Goal: Information Seeking & Learning: Learn about a topic

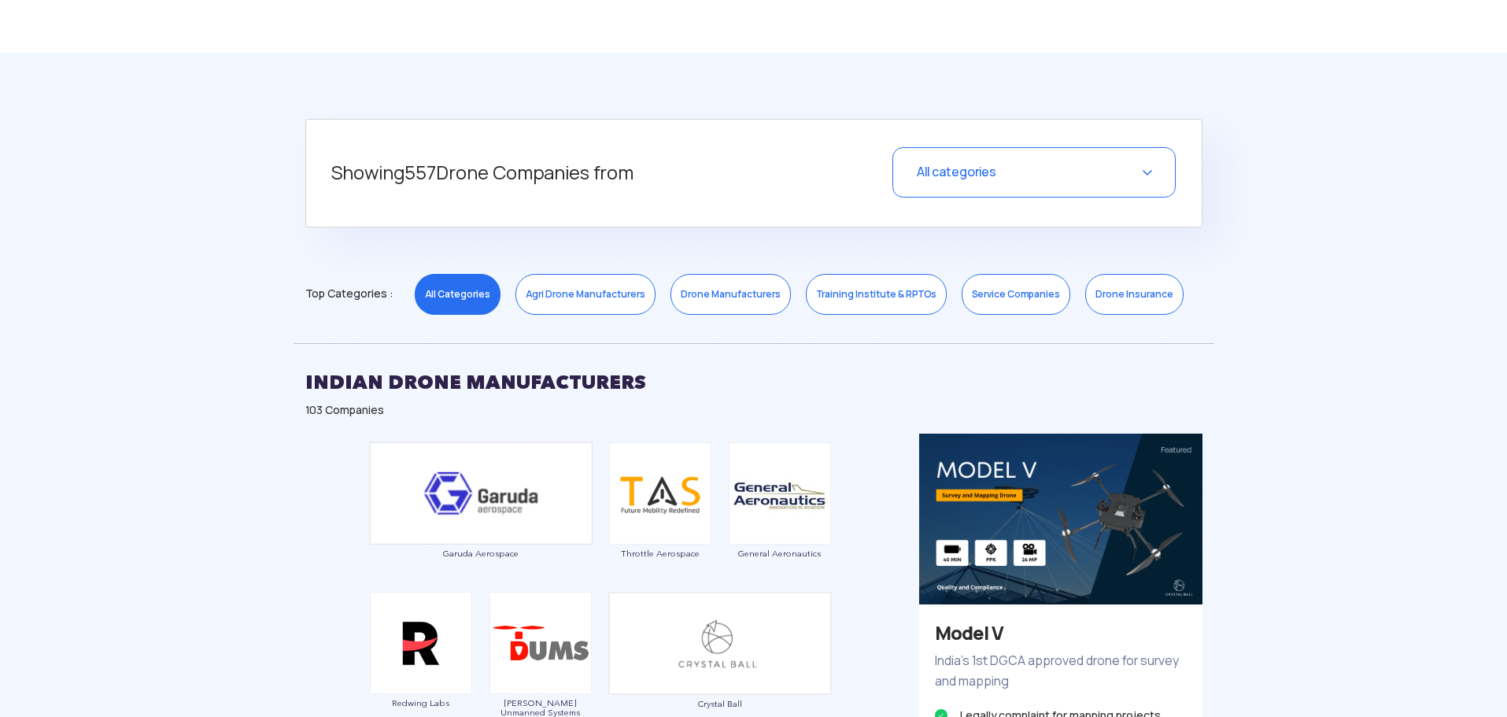
click at [1126, 176] on div "All categories" at bounding box center [1034, 172] width 283 height 50
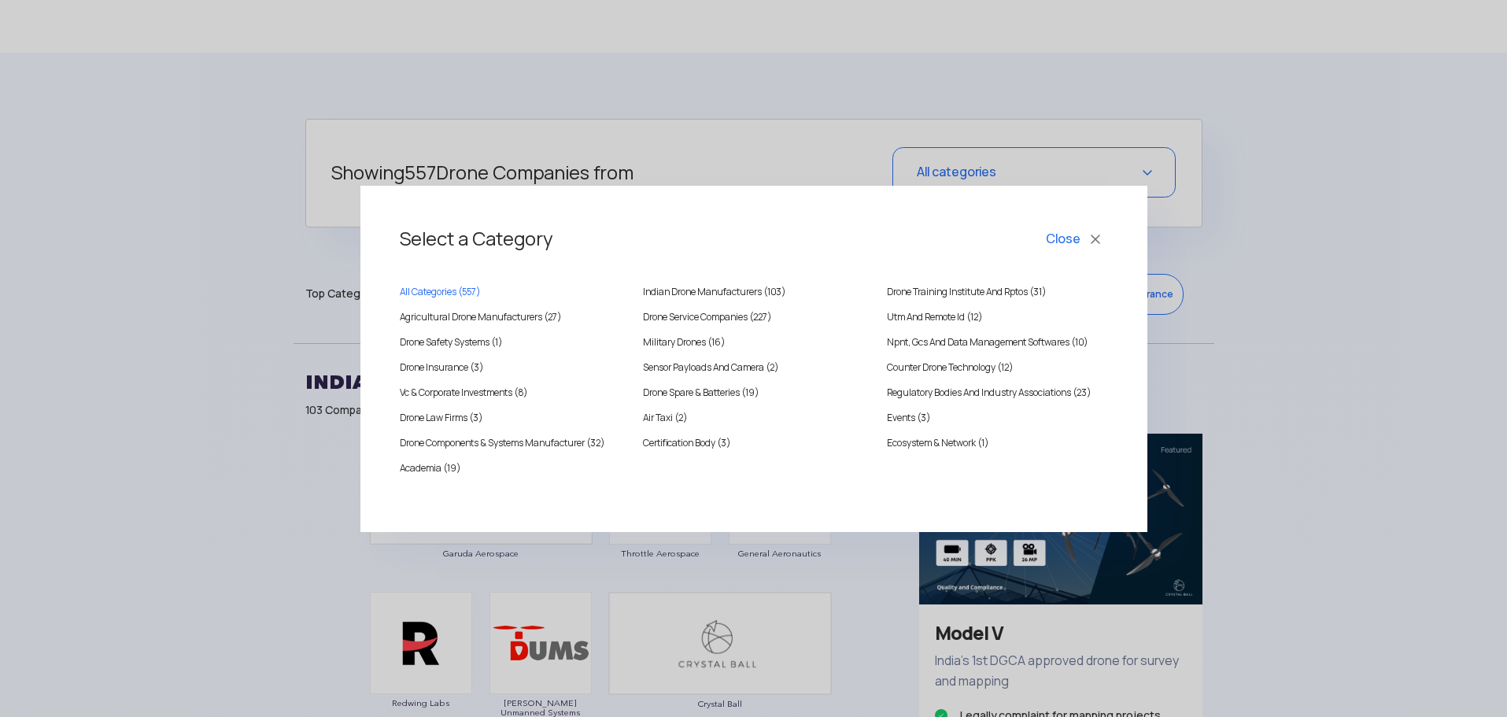
click at [1062, 241] on button "Close" at bounding box center [1075, 239] width 65 height 27
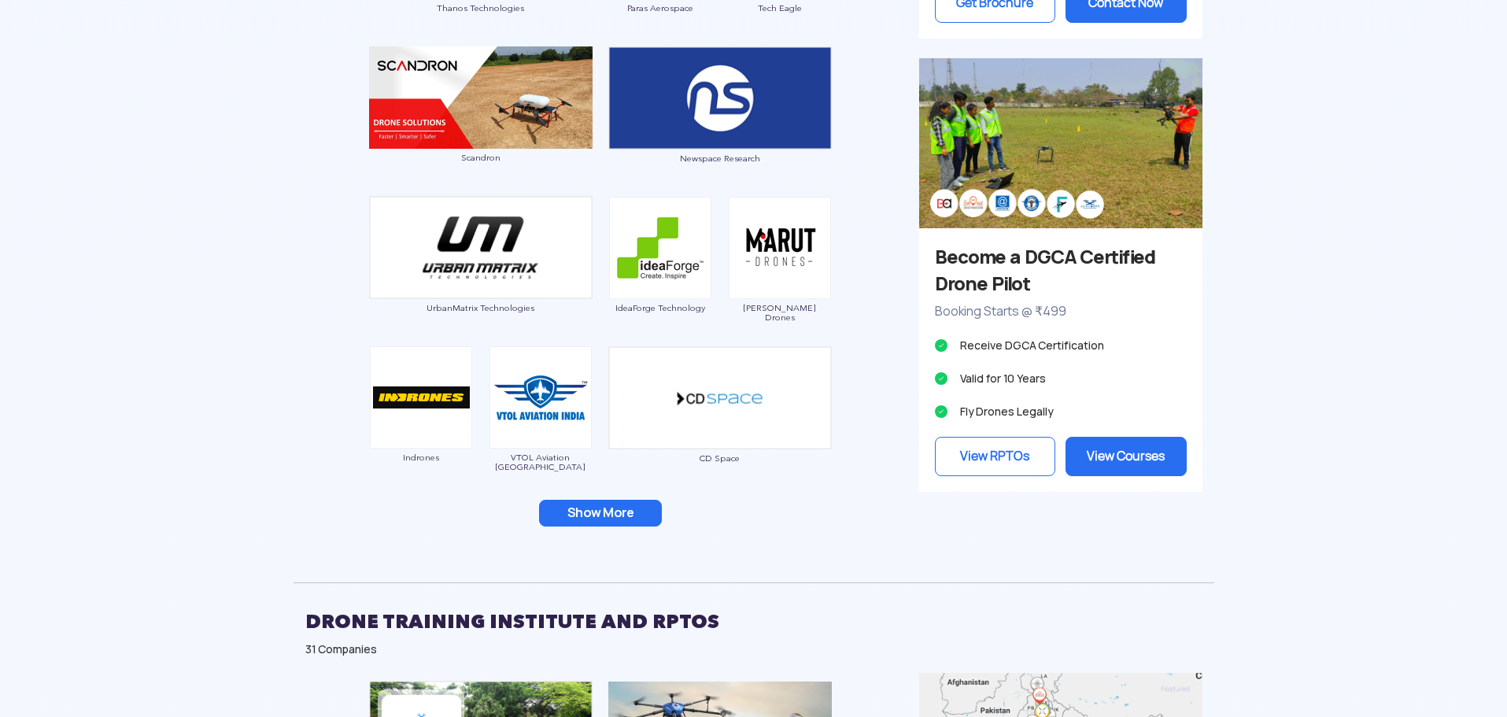
scroll to position [1417, 0]
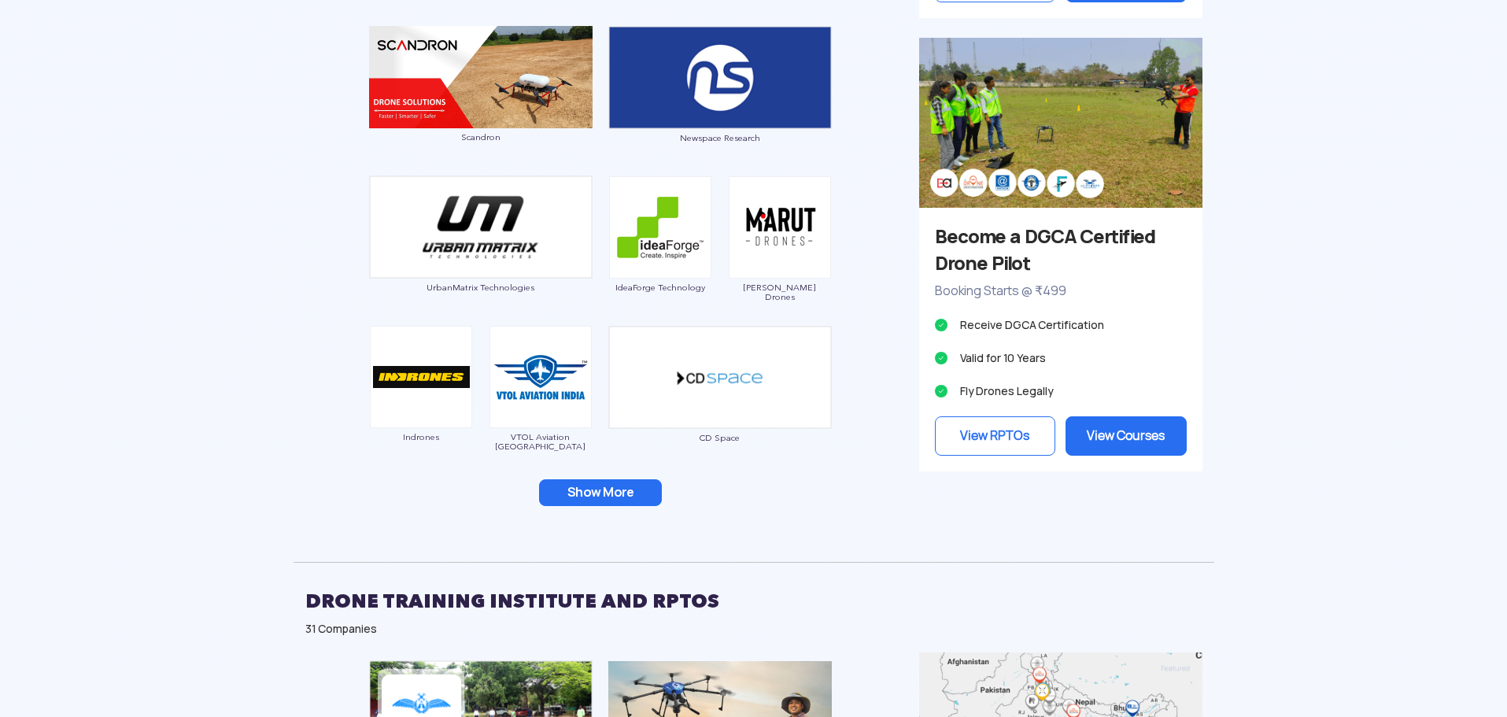
click at [596, 492] on button "Show More" at bounding box center [600, 492] width 123 height 27
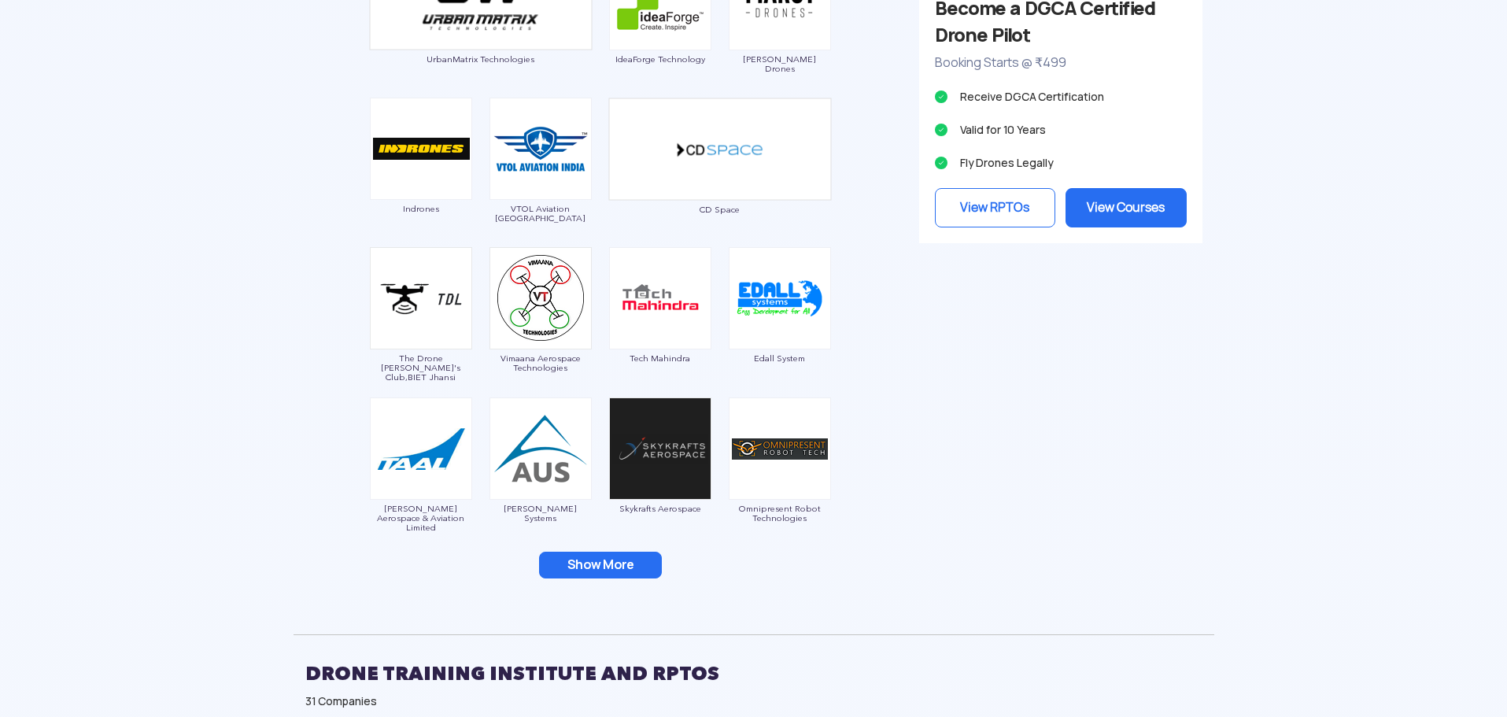
scroll to position [1653, 0]
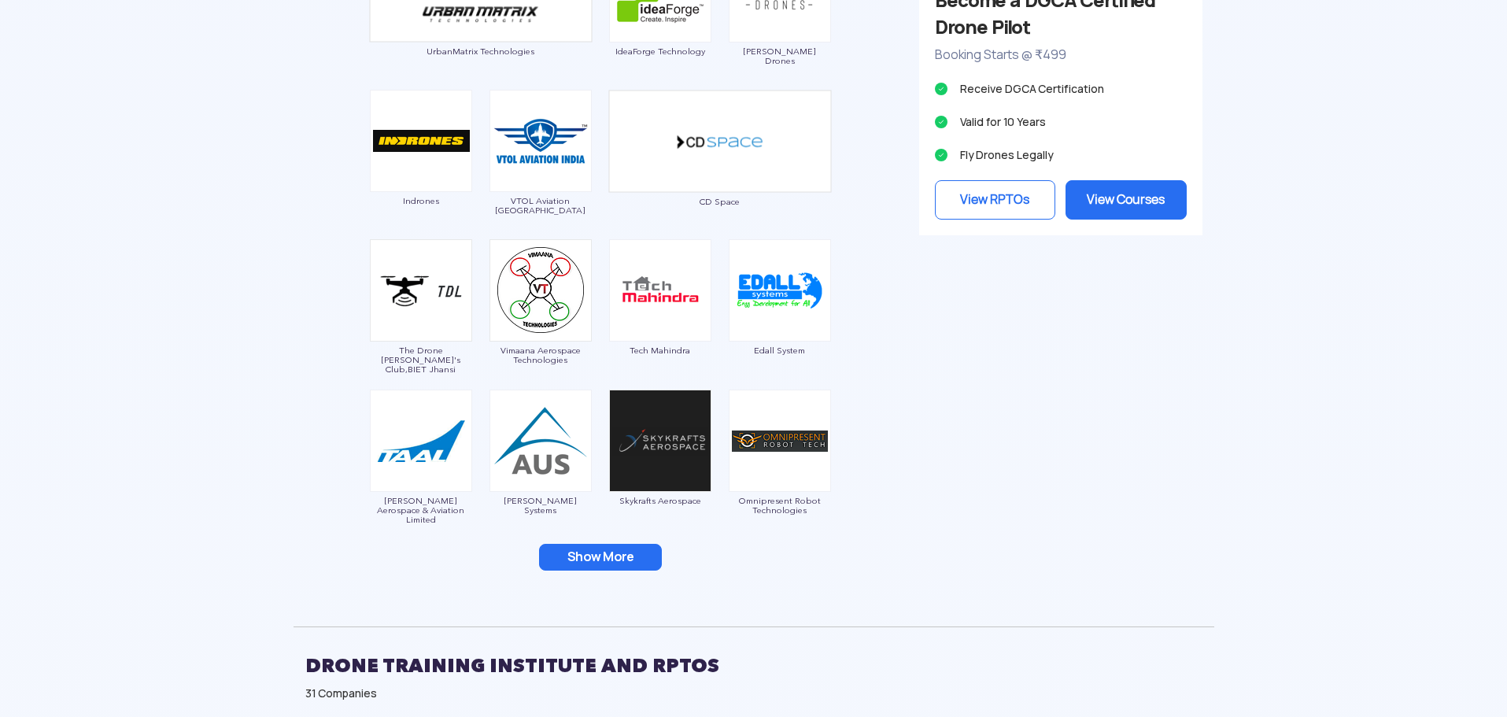
click at [600, 552] on button "Show More" at bounding box center [600, 557] width 123 height 27
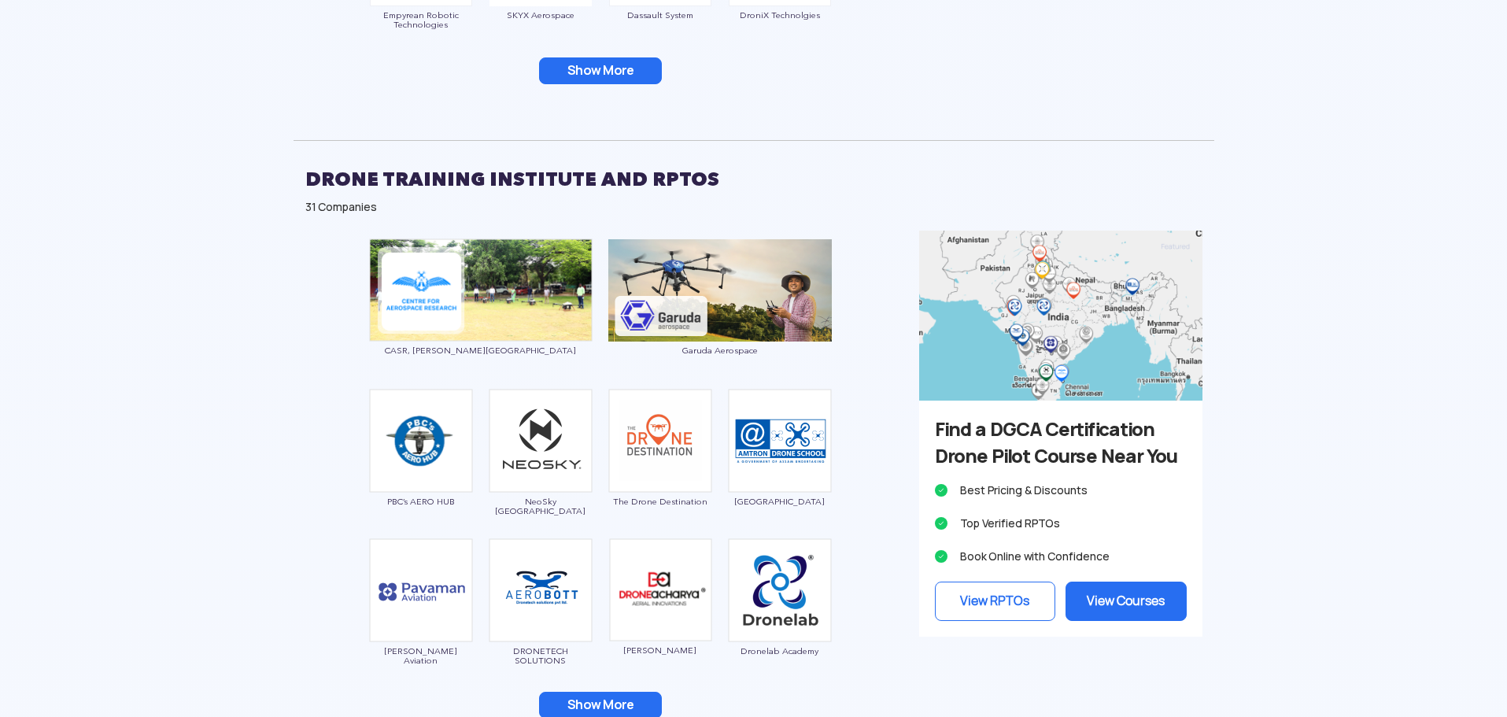
scroll to position [2440, 0]
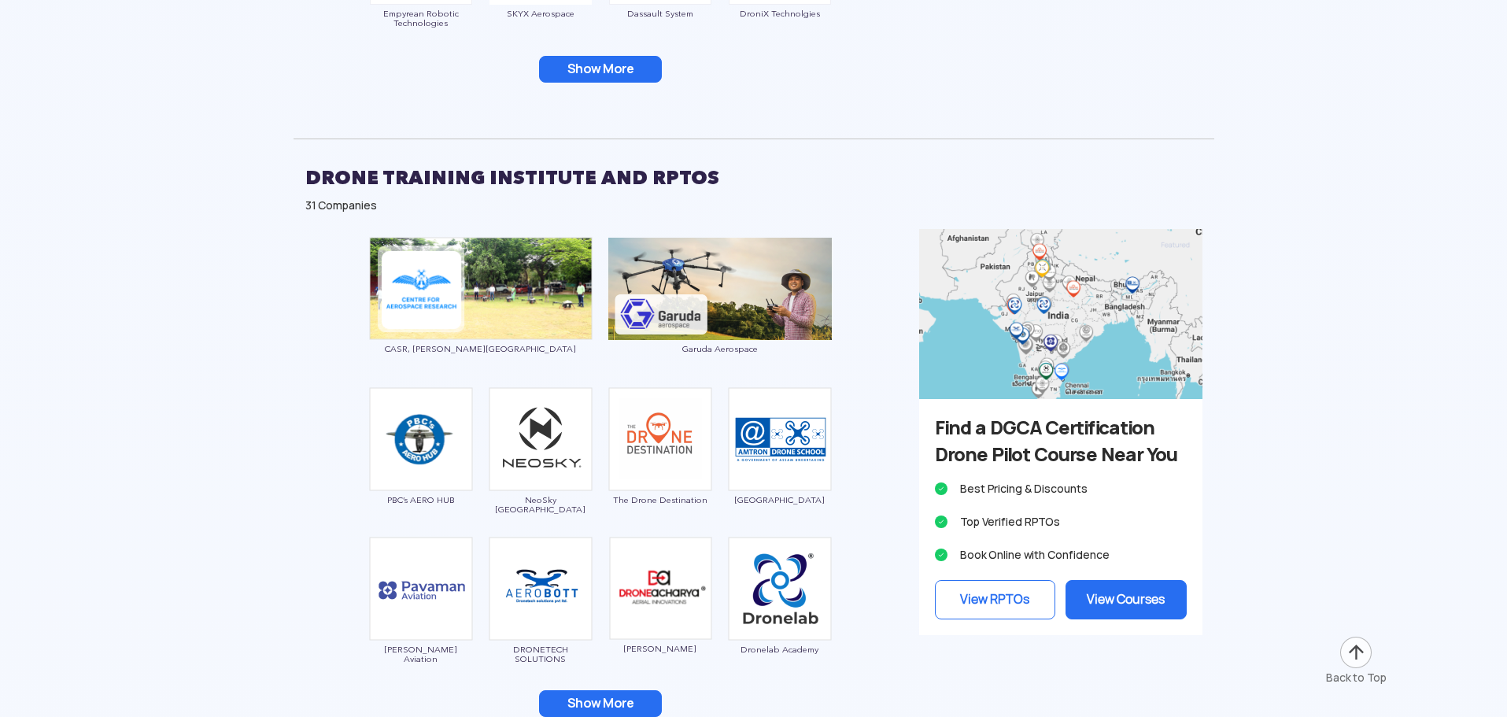
click at [997, 423] on h3 "Find a DGCA Certification Drone Pilot Course Near You" at bounding box center [1061, 442] width 252 height 54
drag, startPoint x: 997, startPoint y: 423, endPoint x: 1111, endPoint y: 458, distance: 119.5
click at [1111, 458] on h3 "Find a DGCA Certification Drone Pilot Course Near You" at bounding box center [1061, 442] width 252 height 54
click at [1082, 459] on h3 "Find a DGCA Certification Drone Pilot Course Near You" at bounding box center [1061, 442] width 252 height 54
drag, startPoint x: 1082, startPoint y: 459, endPoint x: 1128, endPoint y: 459, distance: 45.7
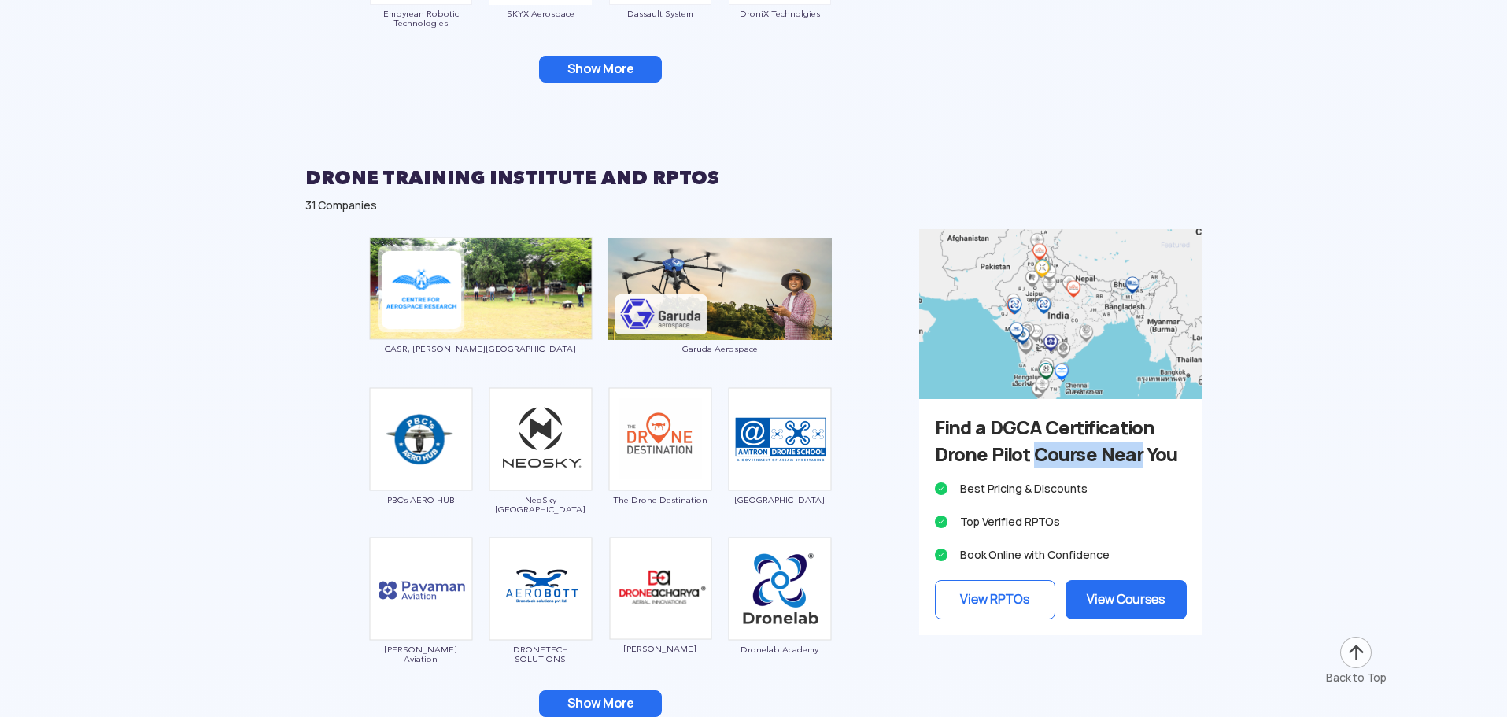
click at [1128, 459] on h3 "Find a DGCA Certification Drone Pilot Course Near You" at bounding box center [1061, 442] width 252 height 54
click at [1125, 459] on h3 "Find a DGCA Certification Drone Pilot Course Near You" at bounding box center [1061, 442] width 252 height 54
click at [1005, 433] on h3 "Find a DGCA Certification Drone Pilot Course Near You" at bounding box center [1061, 442] width 252 height 54
drag, startPoint x: 1004, startPoint y: 431, endPoint x: 1132, endPoint y: 455, distance: 129.7
click at [1132, 455] on h3 "Find a DGCA Certification Drone Pilot Course Near You" at bounding box center [1061, 442] width 252 height 54
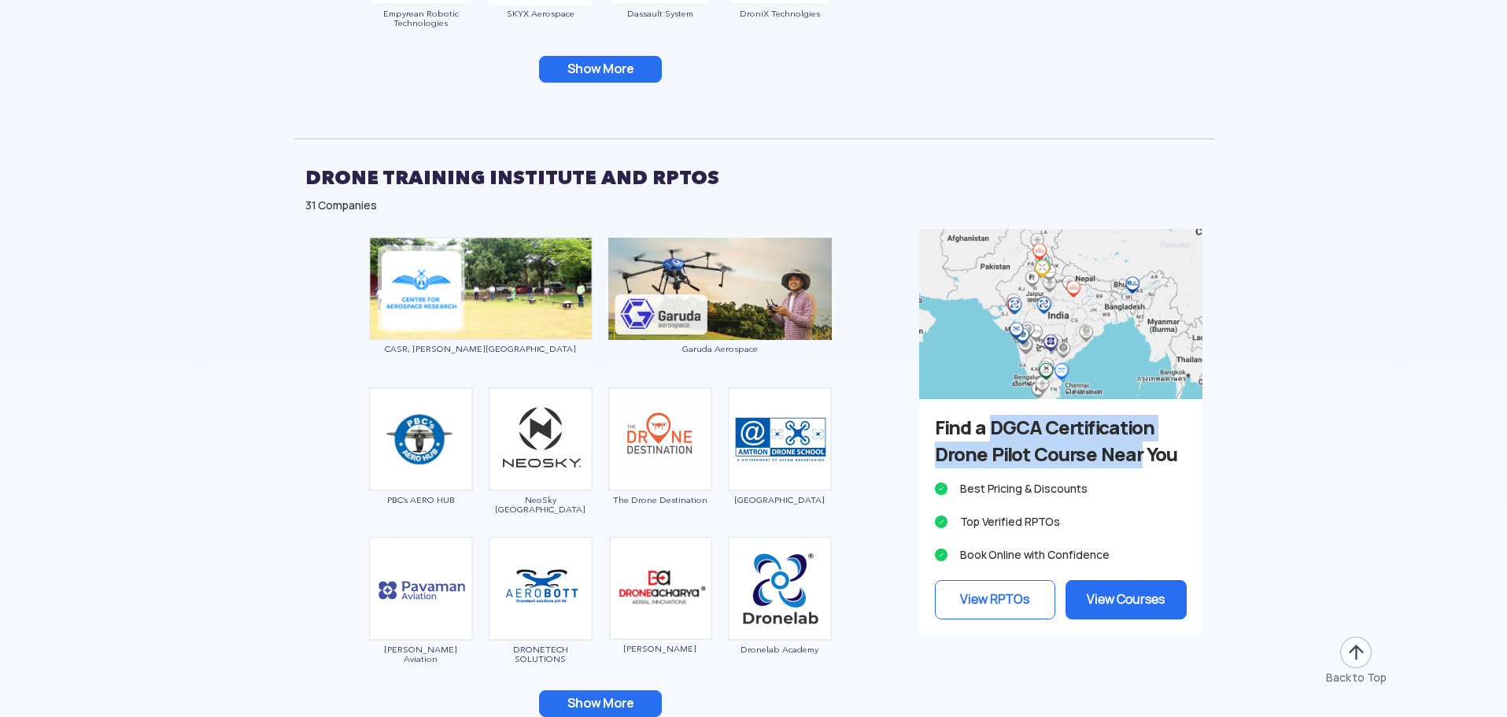
click at [1127, 456] on h3 "Find a DGCA Certification Drone Pilot Course Near You" at bounding box center [1061, 442] width 252 height 54
drag, startPoint x: 1127, startPoint y: 456, endPoint x: 1018, endPoint y: 426, distance: 113.4
click at [1018, 426] on h3 "Find a DGCA Certification Drone Pilot Course Near You" at bounding box center [1061, 442] width 252 height 54
click at [996, 425] on h3 "Find a DGCA Certification Drone Pilot Course Near You" at bounding box center [1061, 442] width 252 height 54
drag, startPoint x: 996, startPoint y: 425, endPoint x: 1154, endPoint y: 465, distance: 163.2
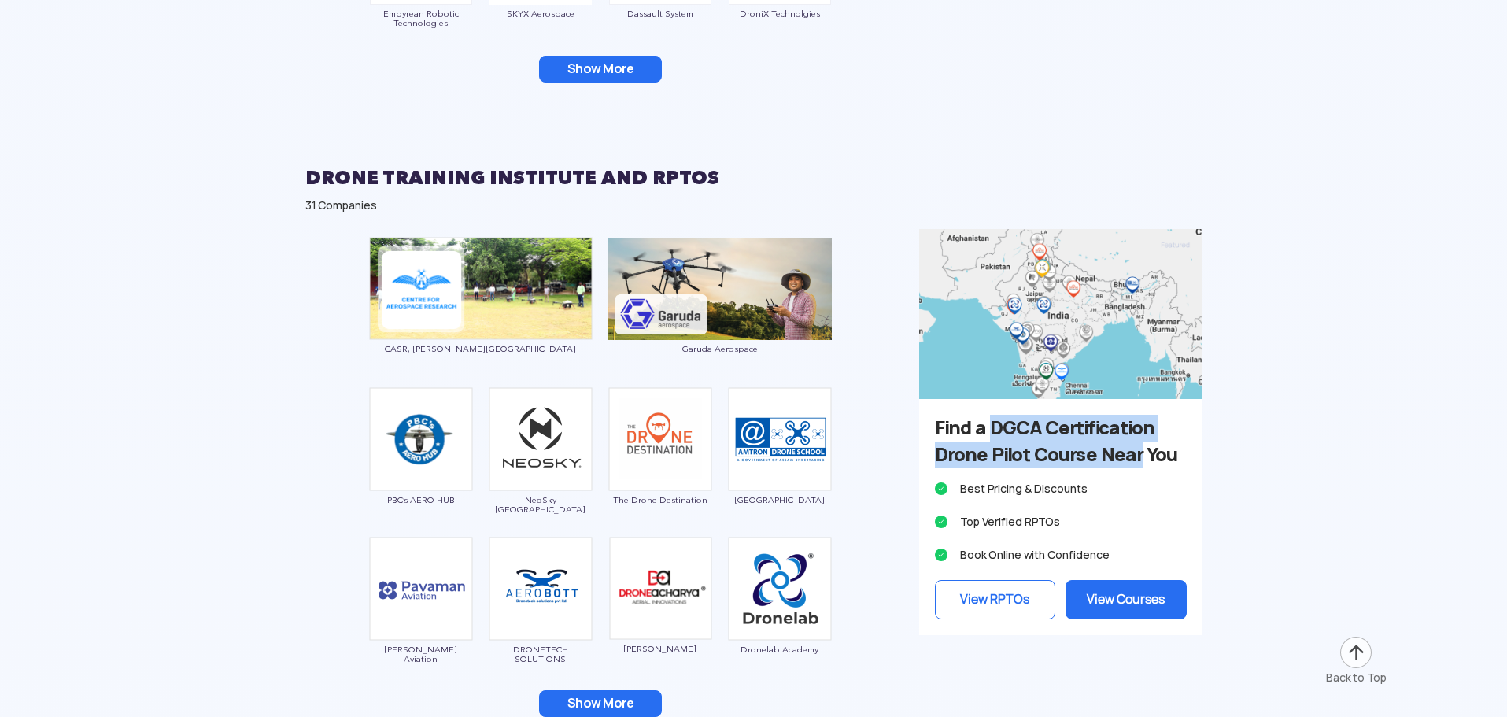
click at [1154, 465] on h3 "Find a DGCA Certification Drone Pilot Course Near You" at bounding box center [1061, 442] width 252 height 54
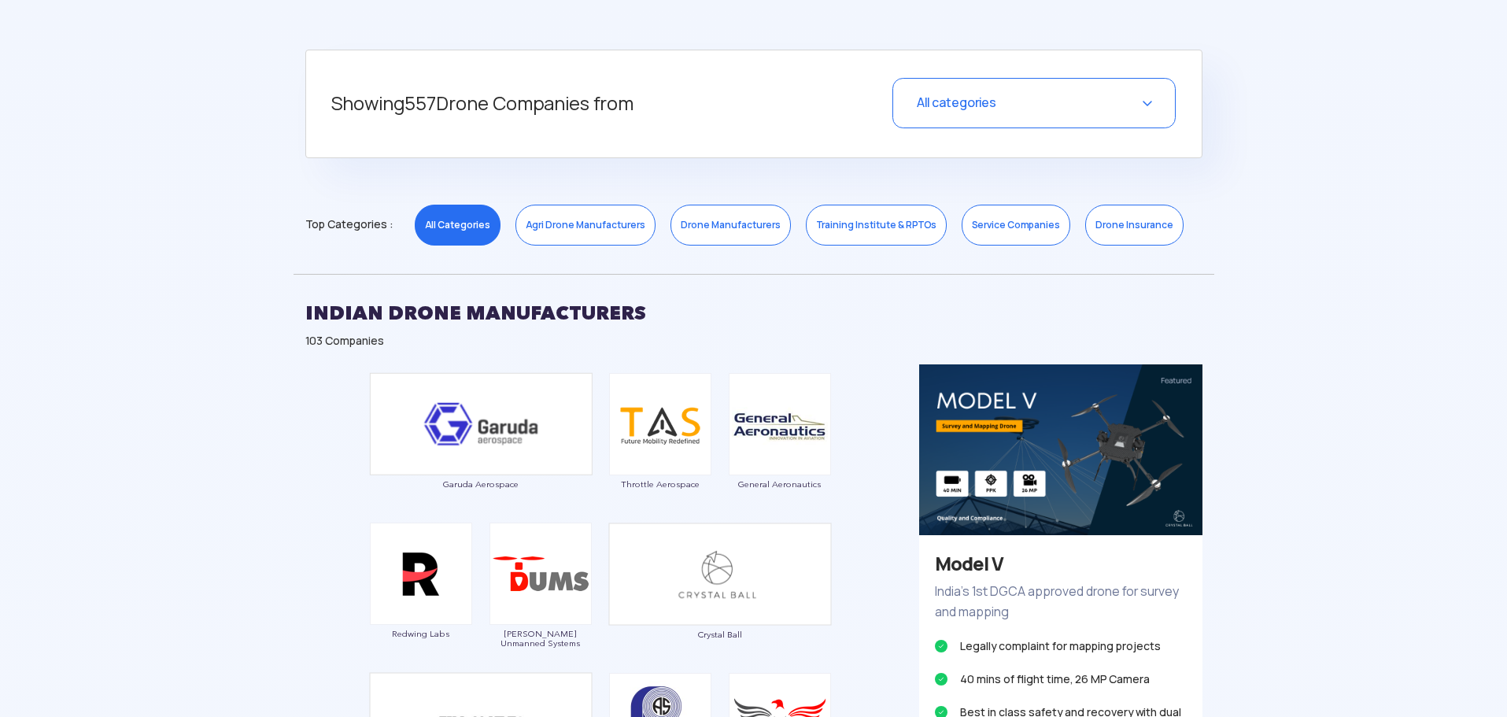
scroll to position [630, 0]
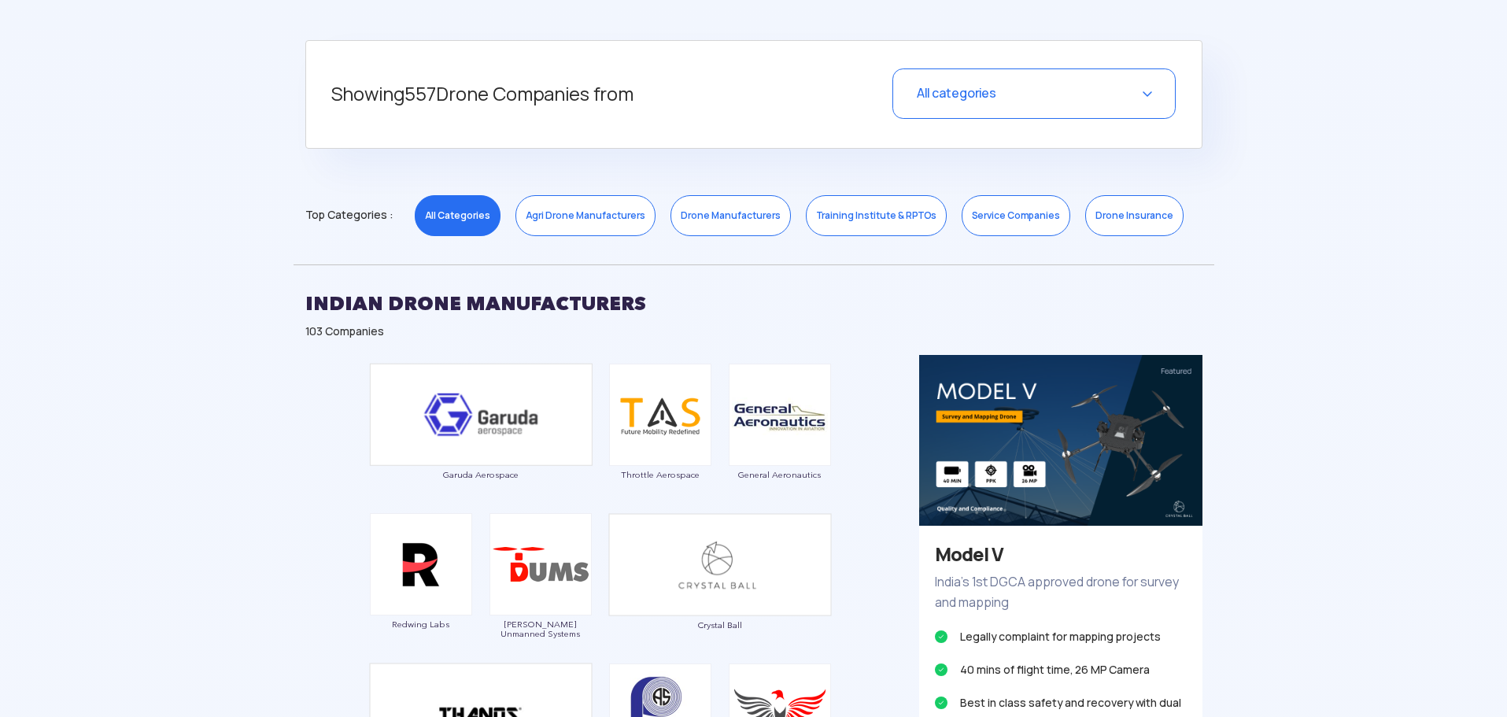
click at [1055, 94] on div "All categories" at bounding box center [1034, 93] width 283 height 50
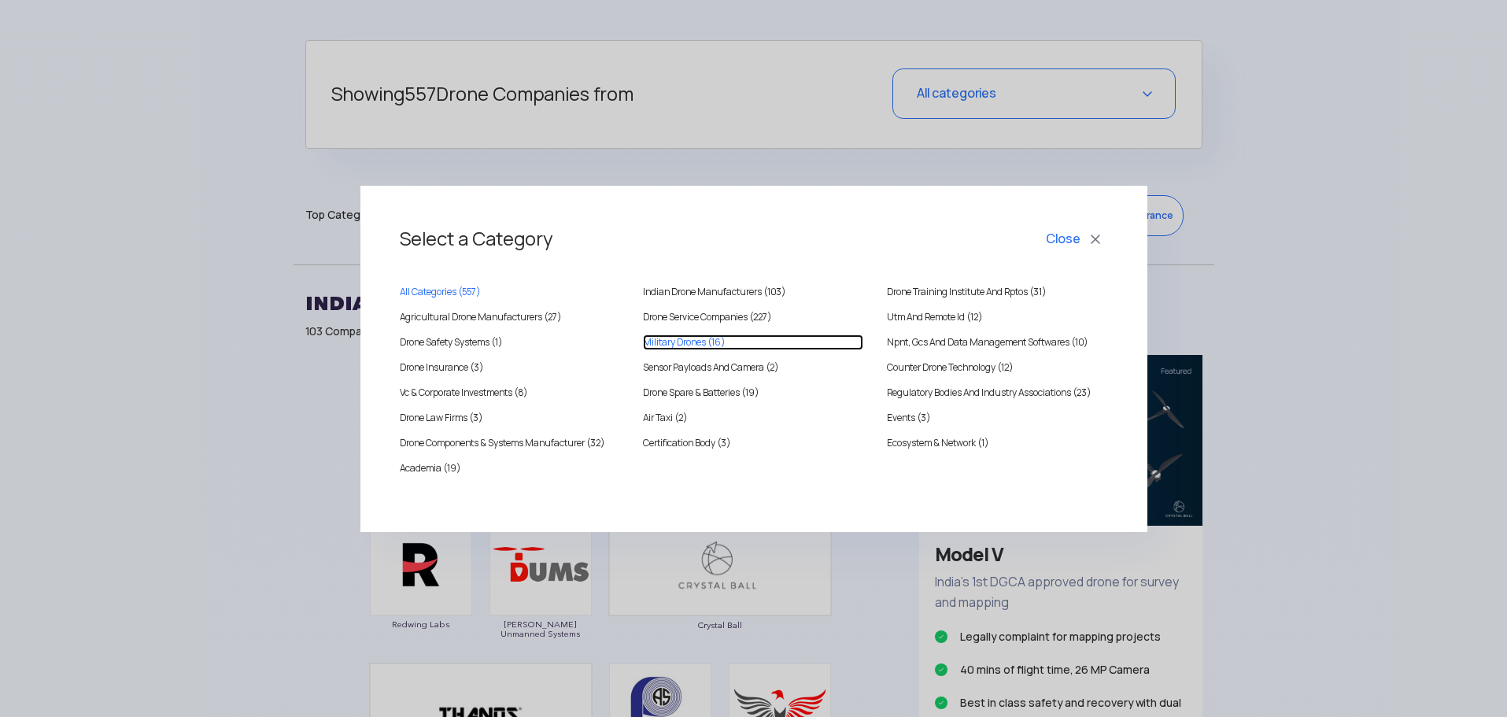
click at [703, 342] on Drones "Military Drones (16)" at bounding box center [753, 343] width 220 height 16
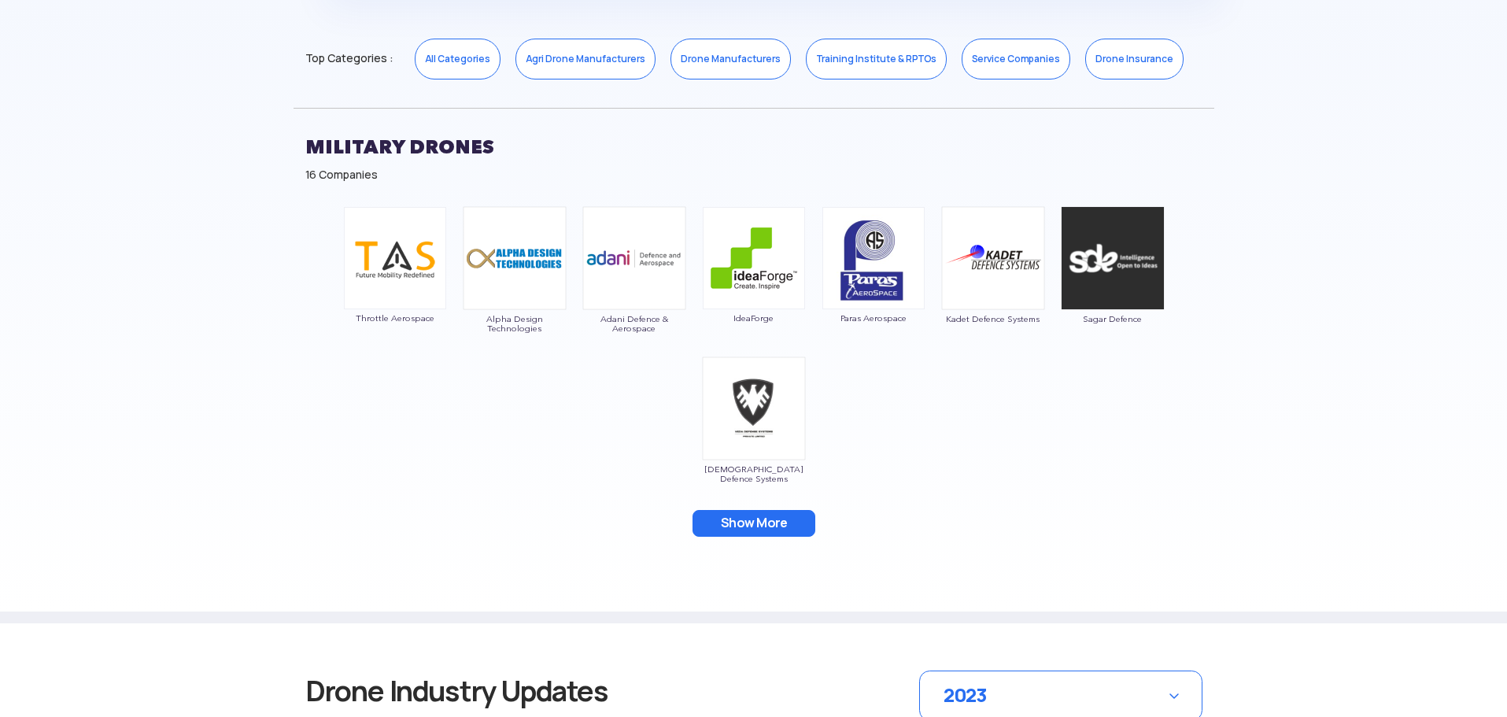
scroll to position [787, 0]
click at [1091, 287] on img at bounding box center [1113, 257] width 104 height 104
click at [725, 471] on span "[DEMOGRAPHIC_DATA] Defence Systems" at bounding box center [754, 473] width 104 height 19
drag, startPoint x: 725, startPoint y: 471, endPoint x: 791, endPoint y: 471, distance: 66.1
click at [791, 471] on span "[DEMOGRAPHIC_DATA] Defence Systems" at bounding box center [754, 473] width 104 height 19
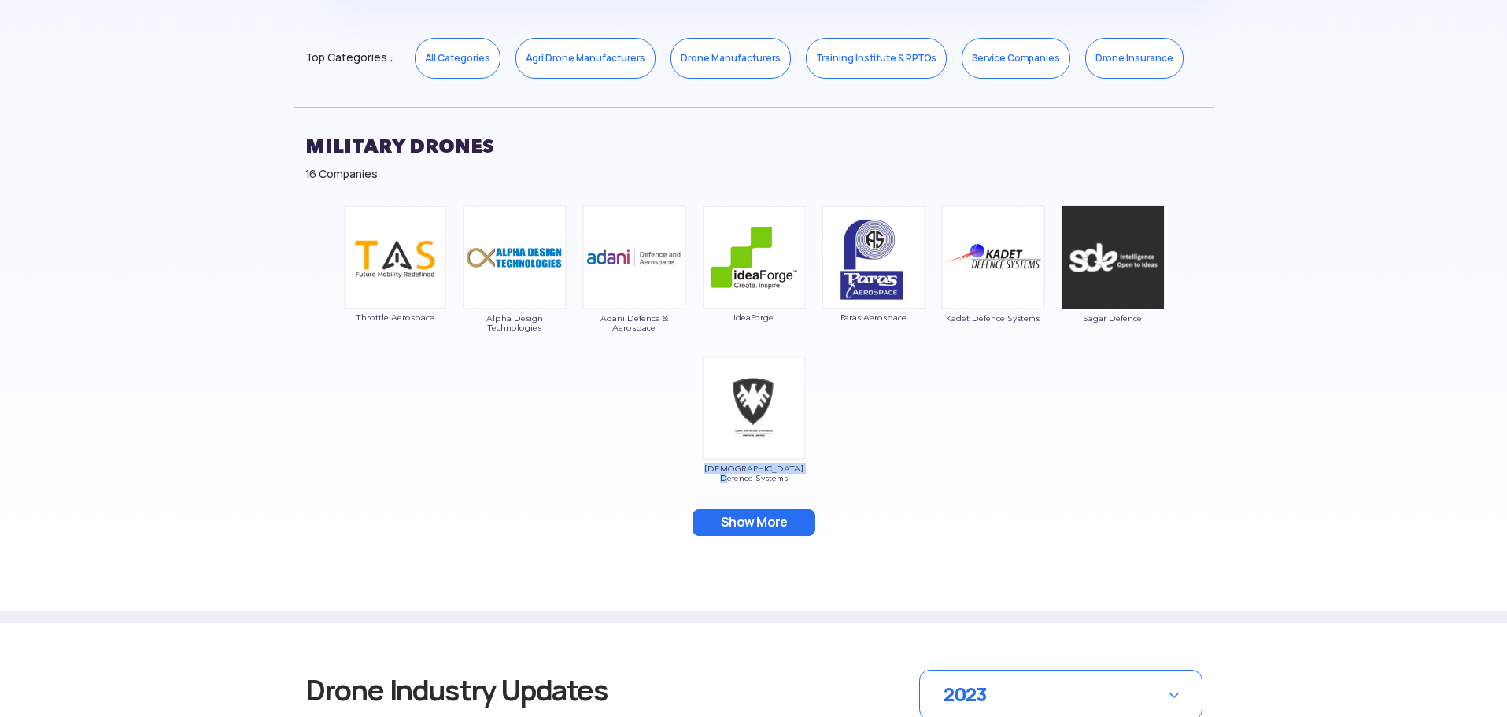
click at [761, 471] on span "[DEMOGRAPHIC_DATA] Defence Systems" at bounding box center [754, 473] width 104 height 19
drag, startPoint x: 761, startPoint y: 471, endPoint x: 708, endPoint y: 471, distance: 52.7
click at [708, 471] on span "[DEMOGRAPHIC_DATA] Defence Systems" at bounding box center [754, 473] width 104 height 19
click at [723, 470] on span "[DEMOGRAPHIC_DATA] Defence Systems" at bounding box center [754, 473] width 104 height 19
drag, startPoint x: 723, startPoint y: 470, endPoint x: 760, endPoint y: 472, distance: 36.3
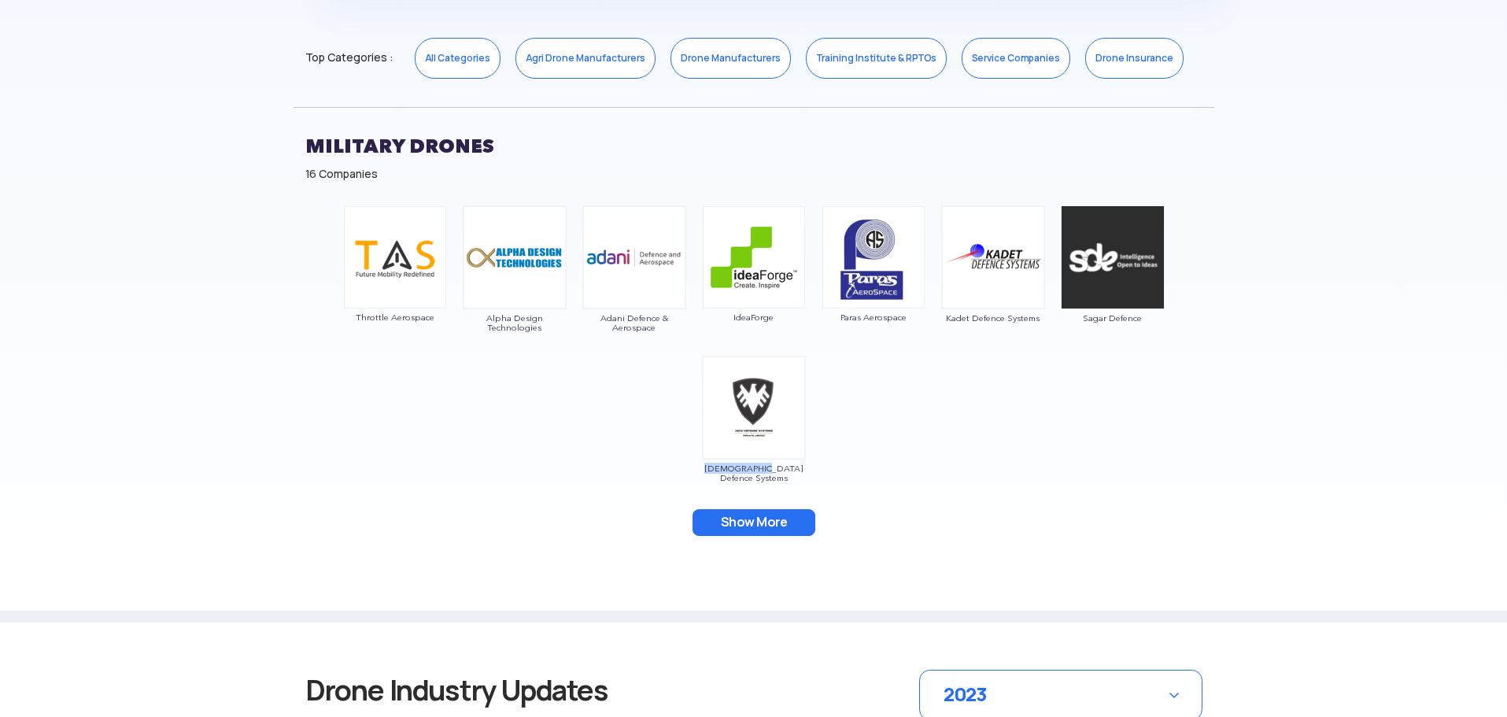
click at [760, 472] on span "[DEMOGRAPHIC_DATA] Defence Systems" at bounding box center [754, 473] width 104 height 19
click at [755, 471] on span "[DEMOGRAPHIC_DATA] Defence Systems" at bounding box center [754, 473] width 104 height 19
drag, startPoint x: 755, startPoint y: 471, endPoint x: 745, endPoint y: 471, distance: 9.5
click at [746, 470] on span "[DEMOGRAPHIC_DATA] Defence Systems" at bounding box center [754, 473] width 104 height 19
click at [878, 452] on div "Throttle Aerospace Alpha Design Technologies Adani Defence & Aerospace IdeaForg…" at bounding box center [754, 381] width 921 height 366
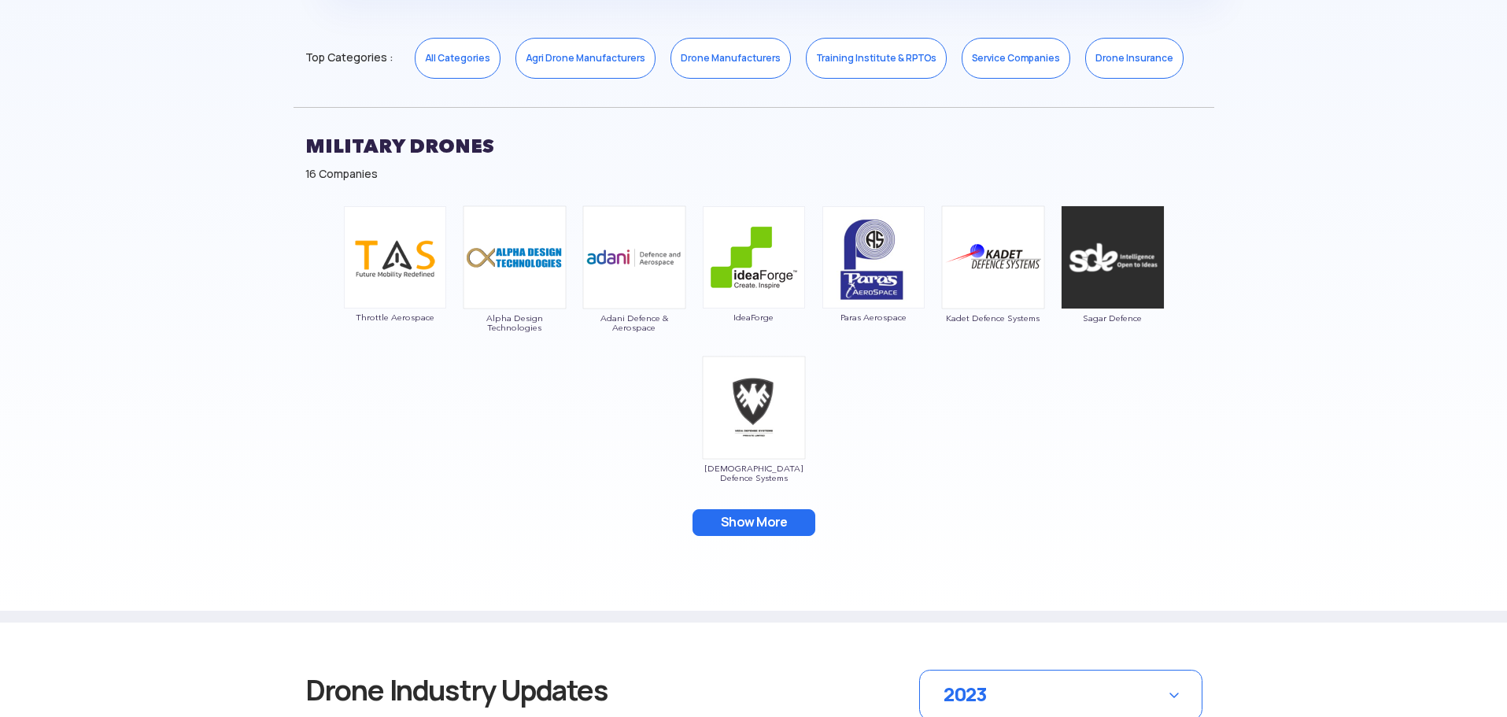
click at [758, 407] on img at bounding box center [754, 408] width 104 height 104
click at [730, 520] on button "Show More" at bounding box center [754, 522] width 123 height 27
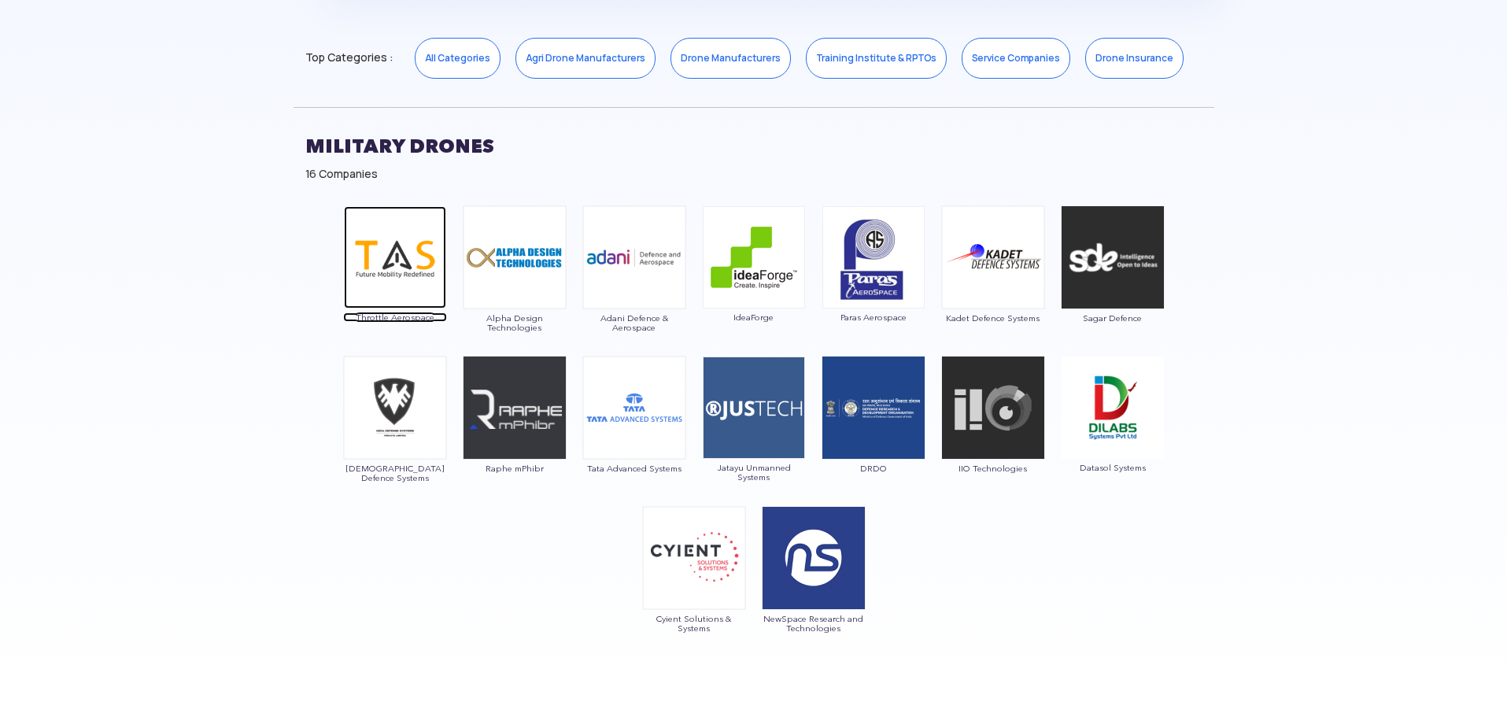
click at [394, 279] on img at bounding box center [395, 257] width 102 height 102
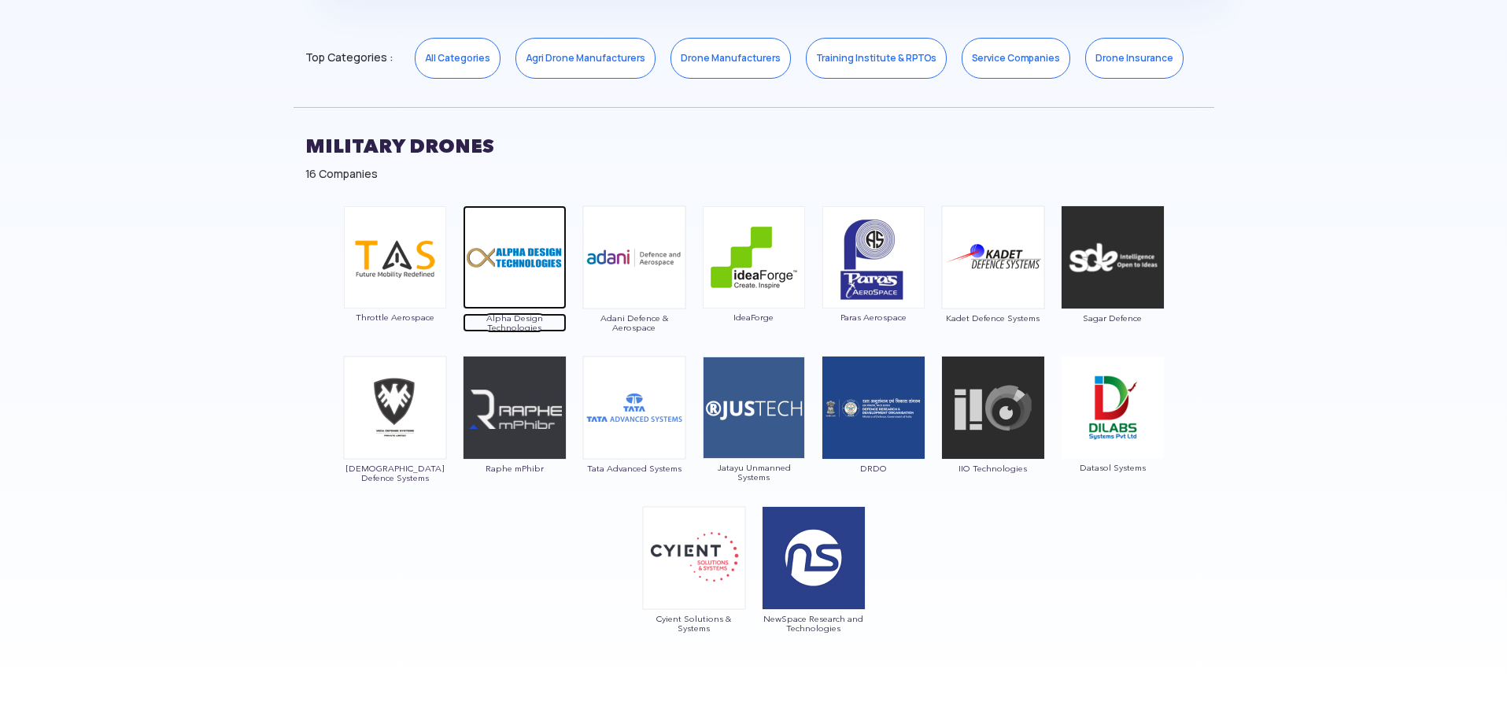
click at [529, 309] on img at bounding box center [515, 257] width 104 height 104
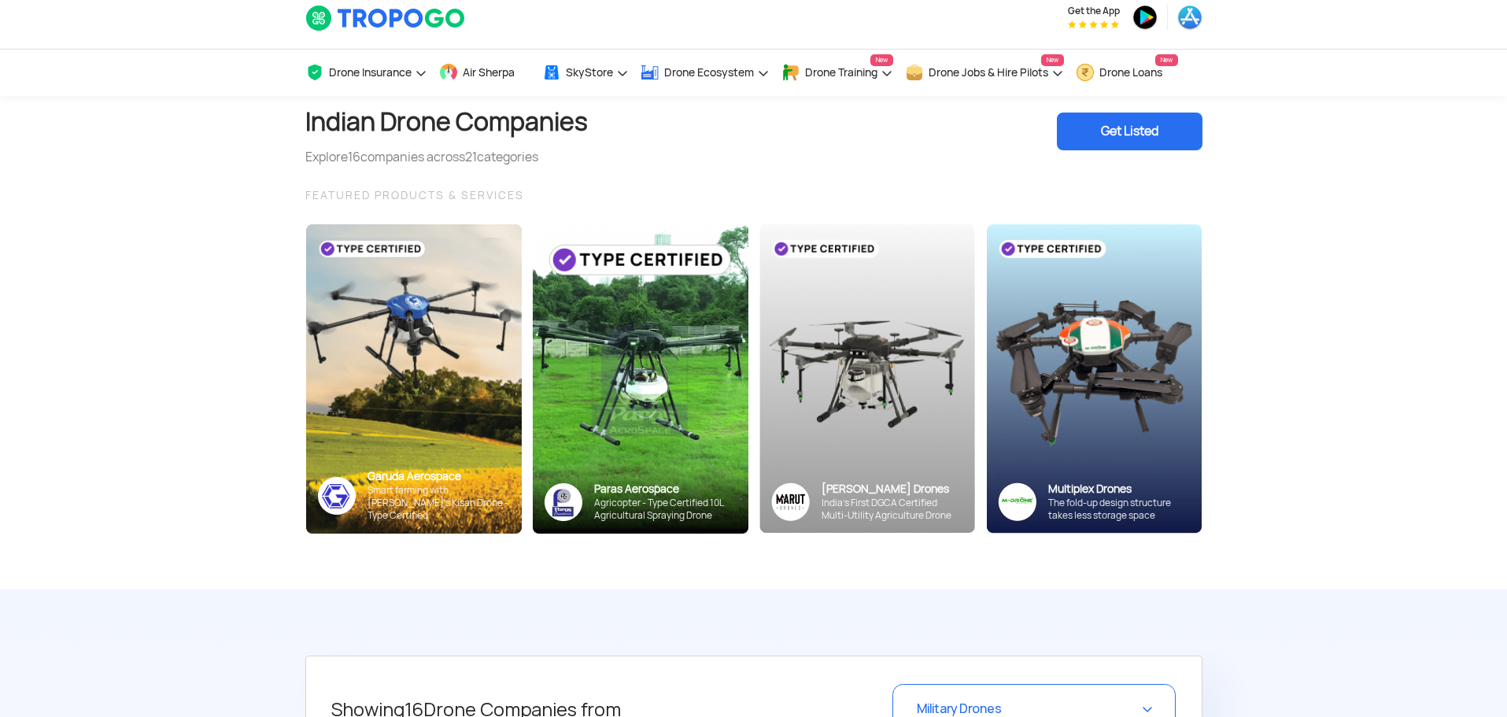
scroll to position [0, 0]
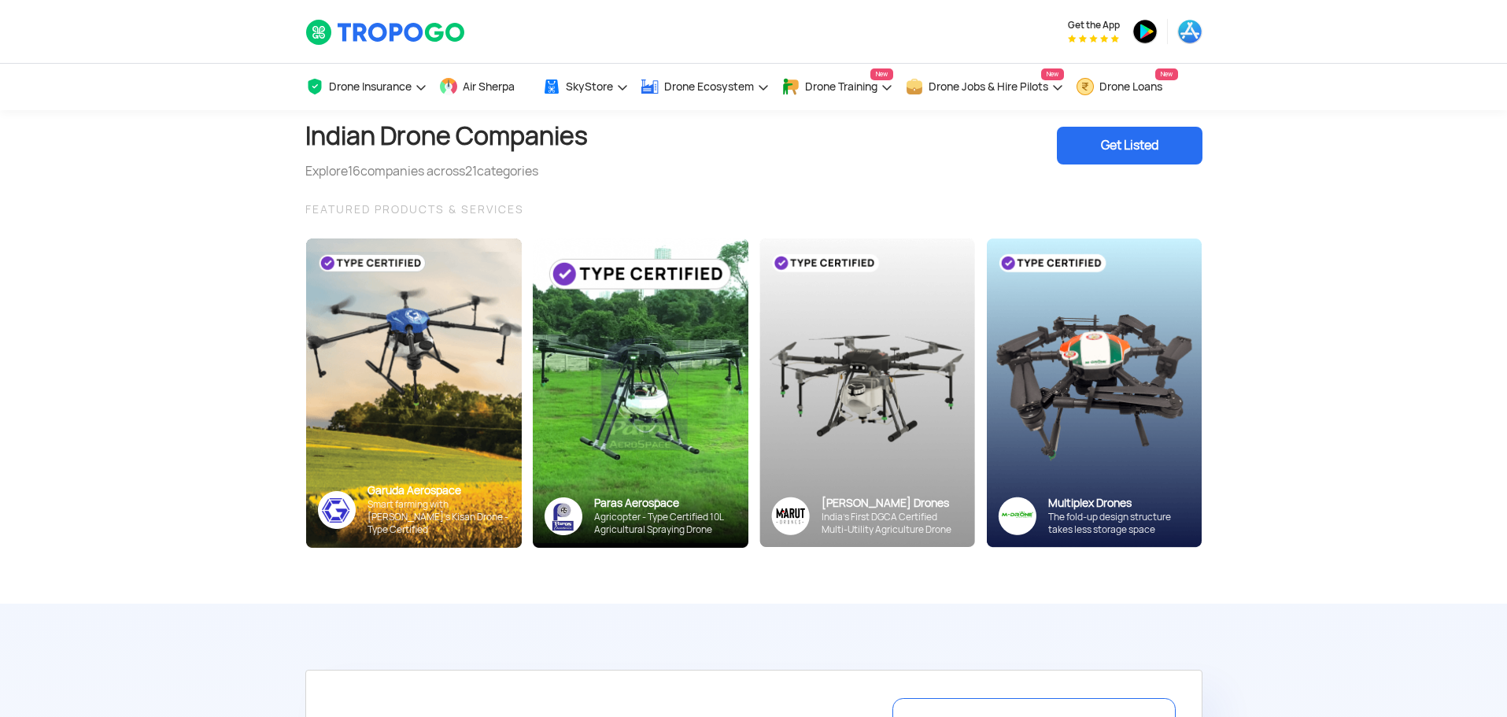
click at [375, 139] on h1 "Indian Drone Companies" at bounding box center [446, 136] width 283 height 52
drag, startPoint x: 375, startPoint y: 139, endPoint x: 497, endPoint y: 139, distance: 122.0
click at [497, 139] on h1 "Indian Drone Companies" at bounding box center [446, 136] width 283 height 52
click at [466, 139] on h1 "Indian Drone Companies" at bounding box center [446, 136] width 283 height 52
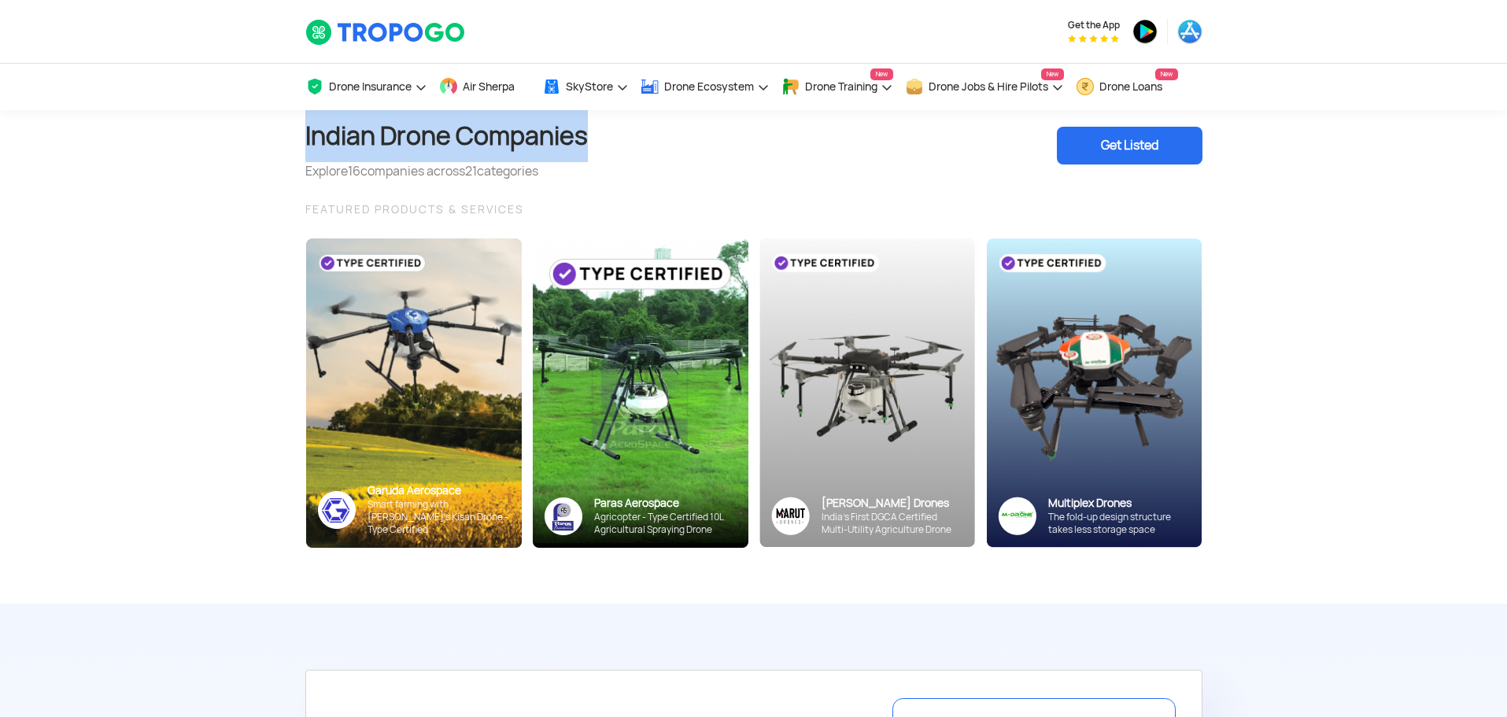
drag, startPoint x: 466, startPoint y: 139, endPoint x: 351, endPoint y: 138, distance: 114.9
click at [351, 138] on h1 "Indian Drone Companies" at bounding box center [446, 136] width 283 height 52
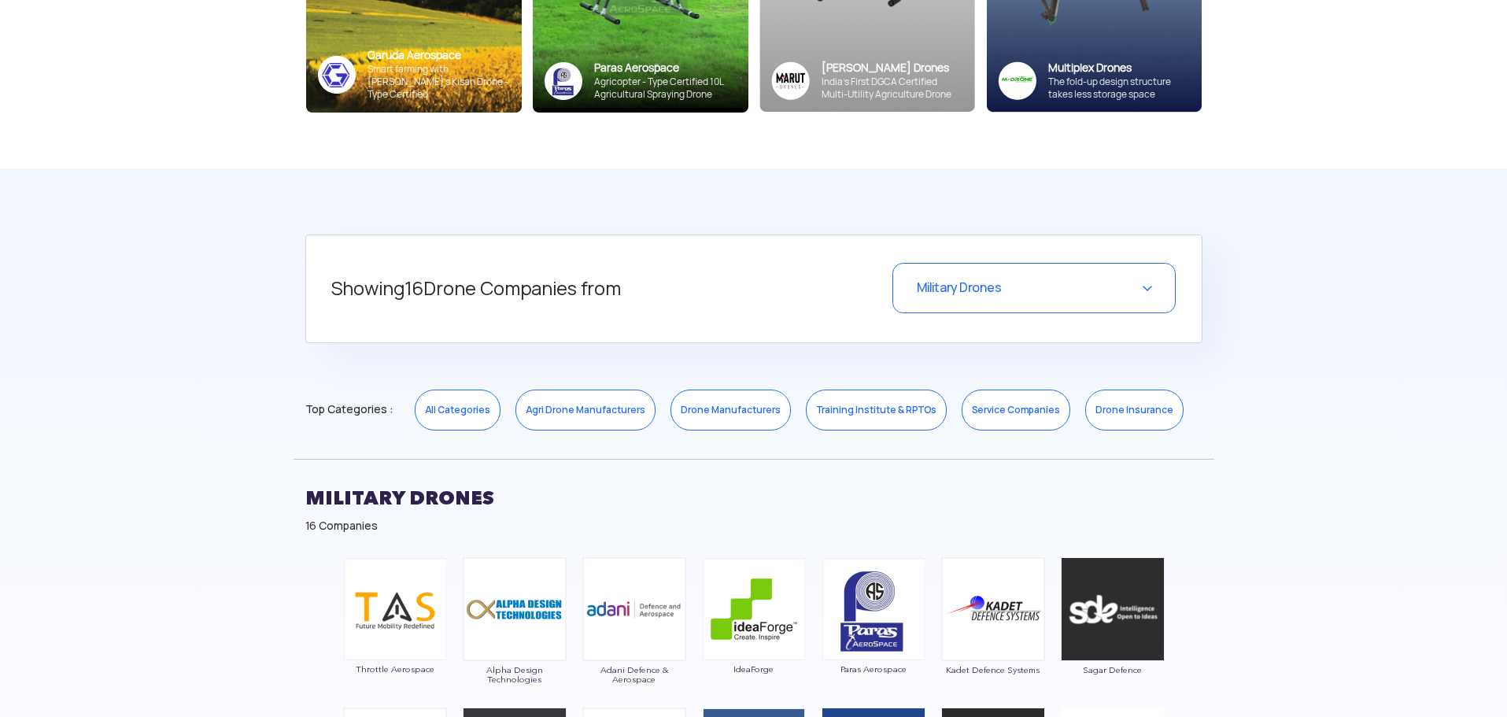
scroll to position [551, 0]
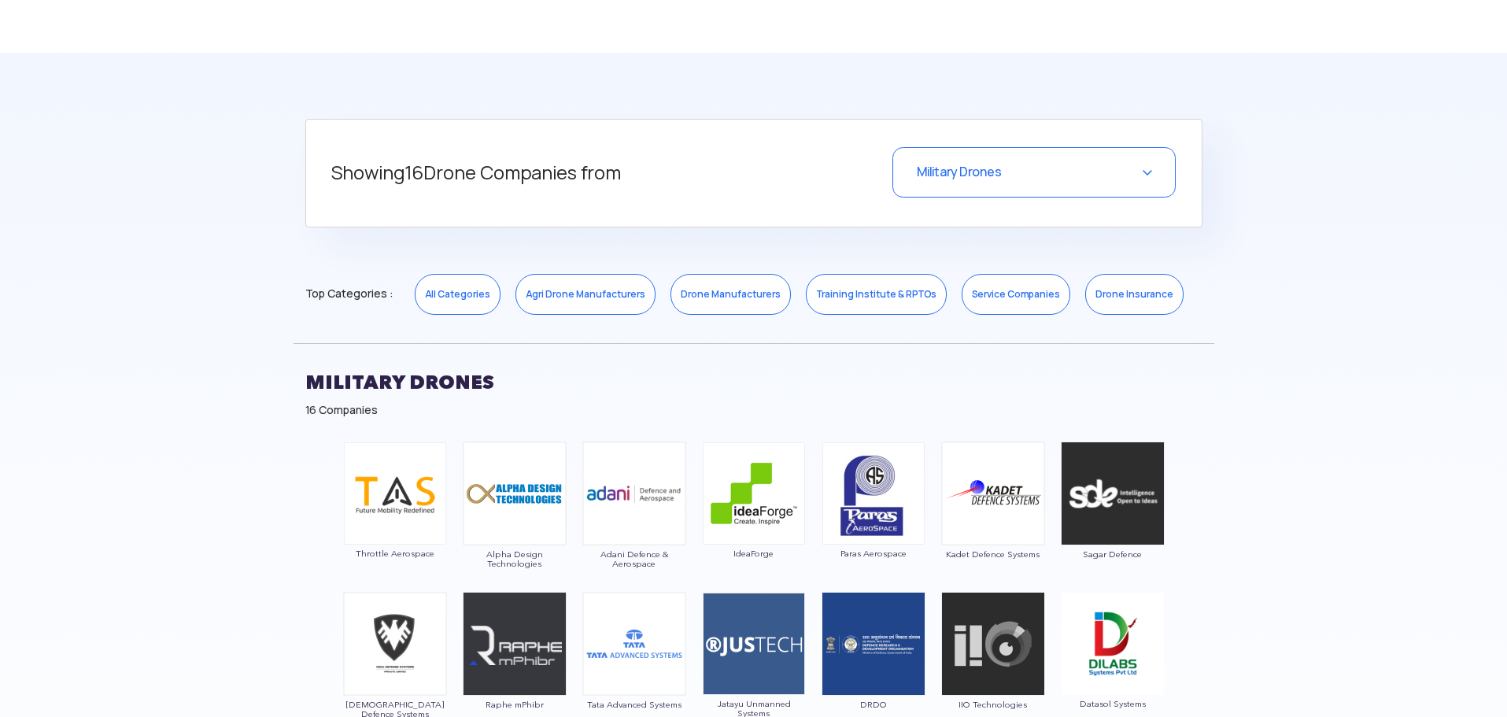
click at [1052, 179] on div "Military Drones" at bounding box center [1034, 172] width 283 height 50
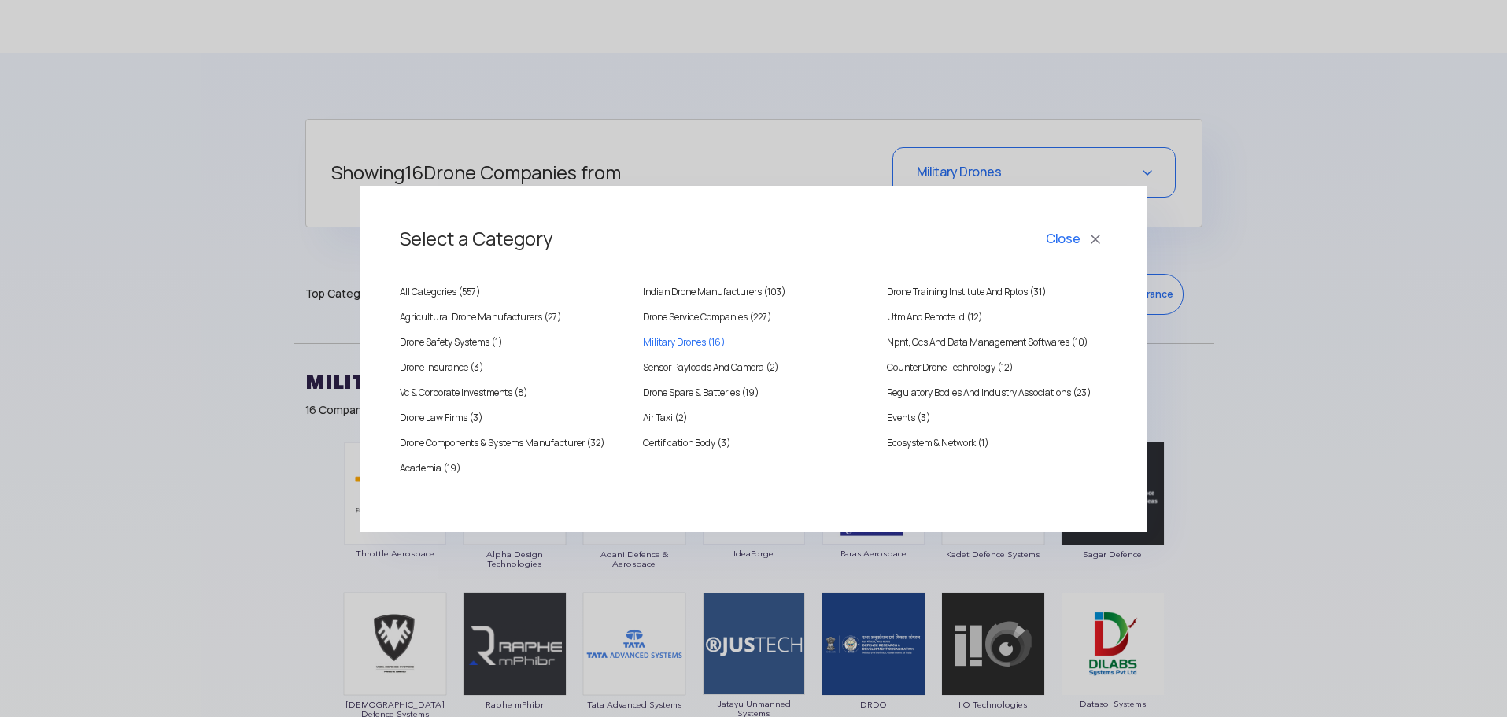
click at [1296, 330] on div "Select a Category Close All Categories ( 557 ) Indian Drone Manufacturers (103)…" at bounding box center [753, 358] width 1507 height 717
click at [1082, 236] on button "Close" at bounding box center [1075, 239] width 65 height 27
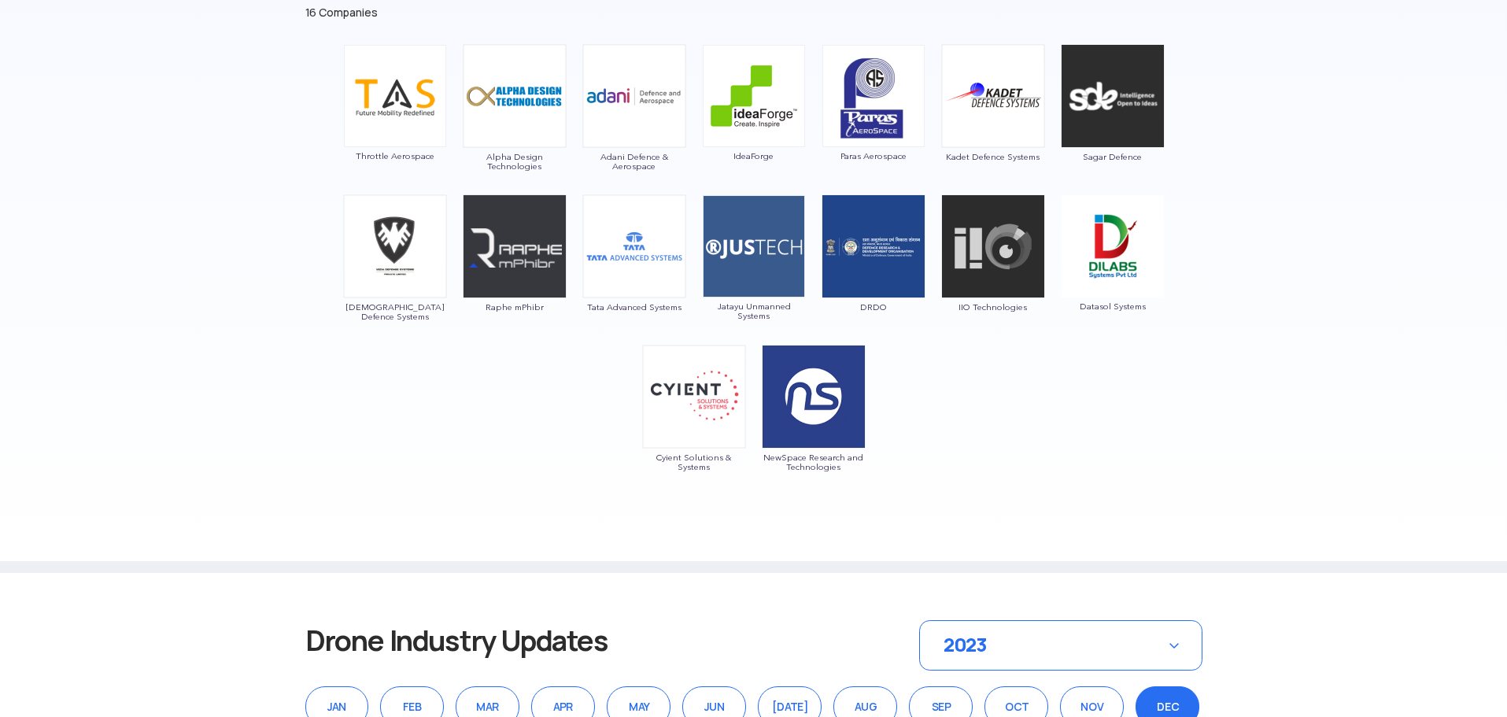
scroll to position [945, 0]
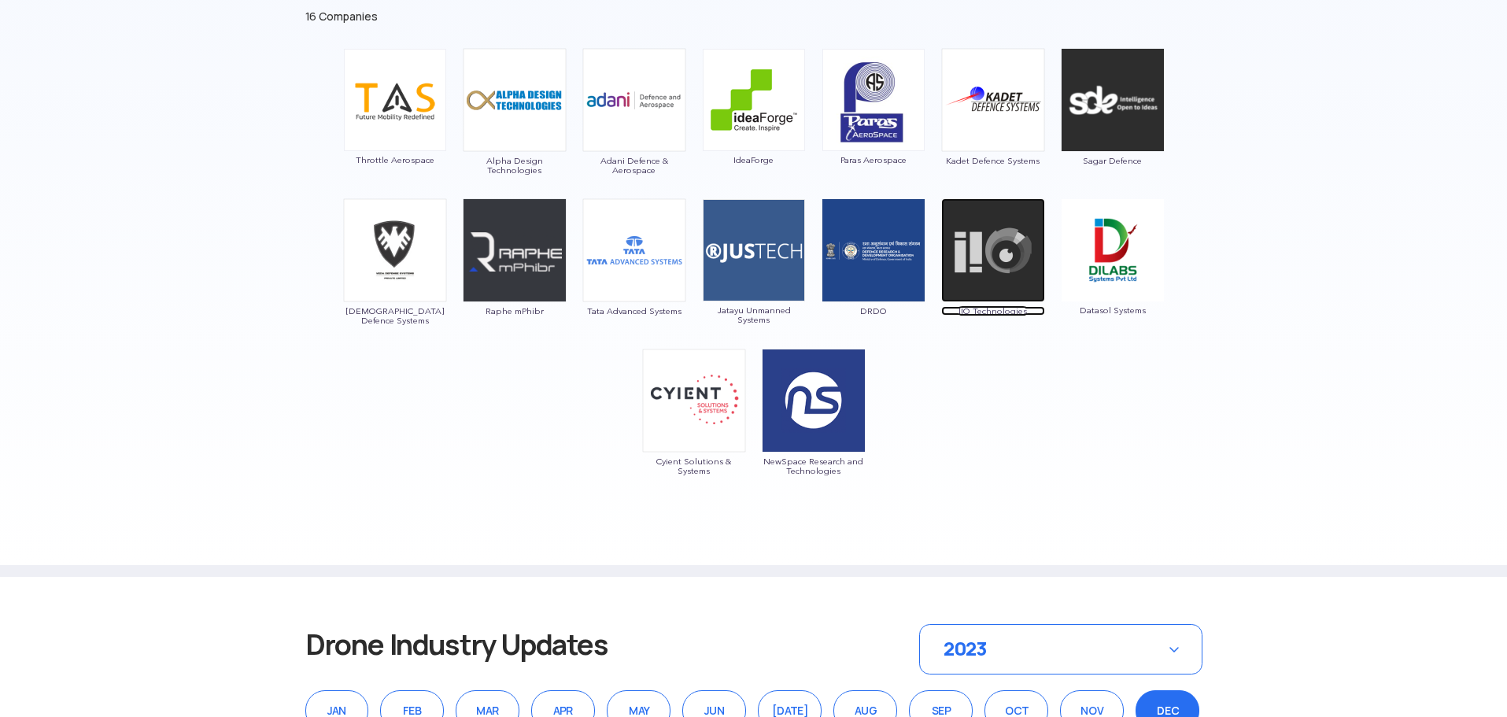
click at [990, 290] on img at bounding box center [993, 250] width 104 height 104
click at [408, 275] on img at bounding box center [395, 250] width 104 height 104
click at [390, 241] on img at bounding box center [395, 250] width 104 height 104
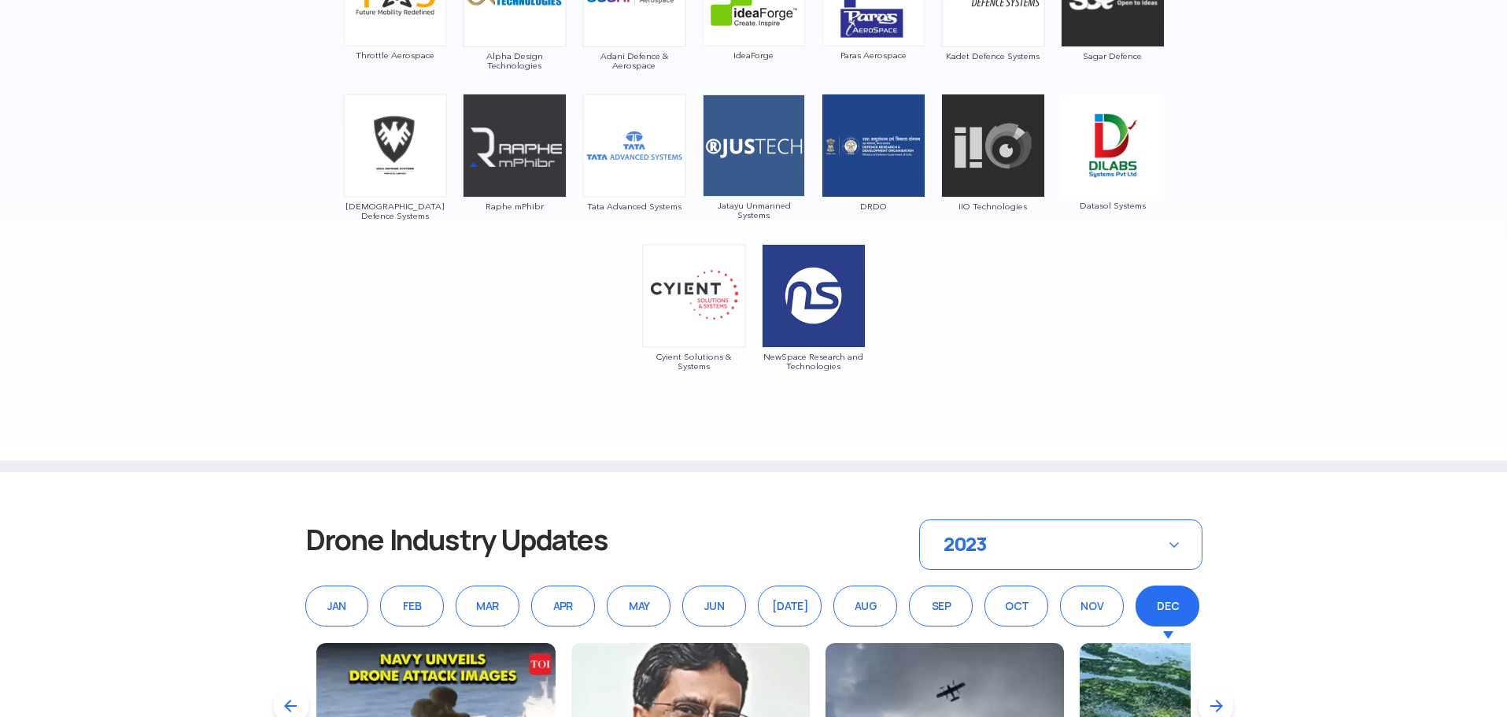
scroll to position [1023, 0]
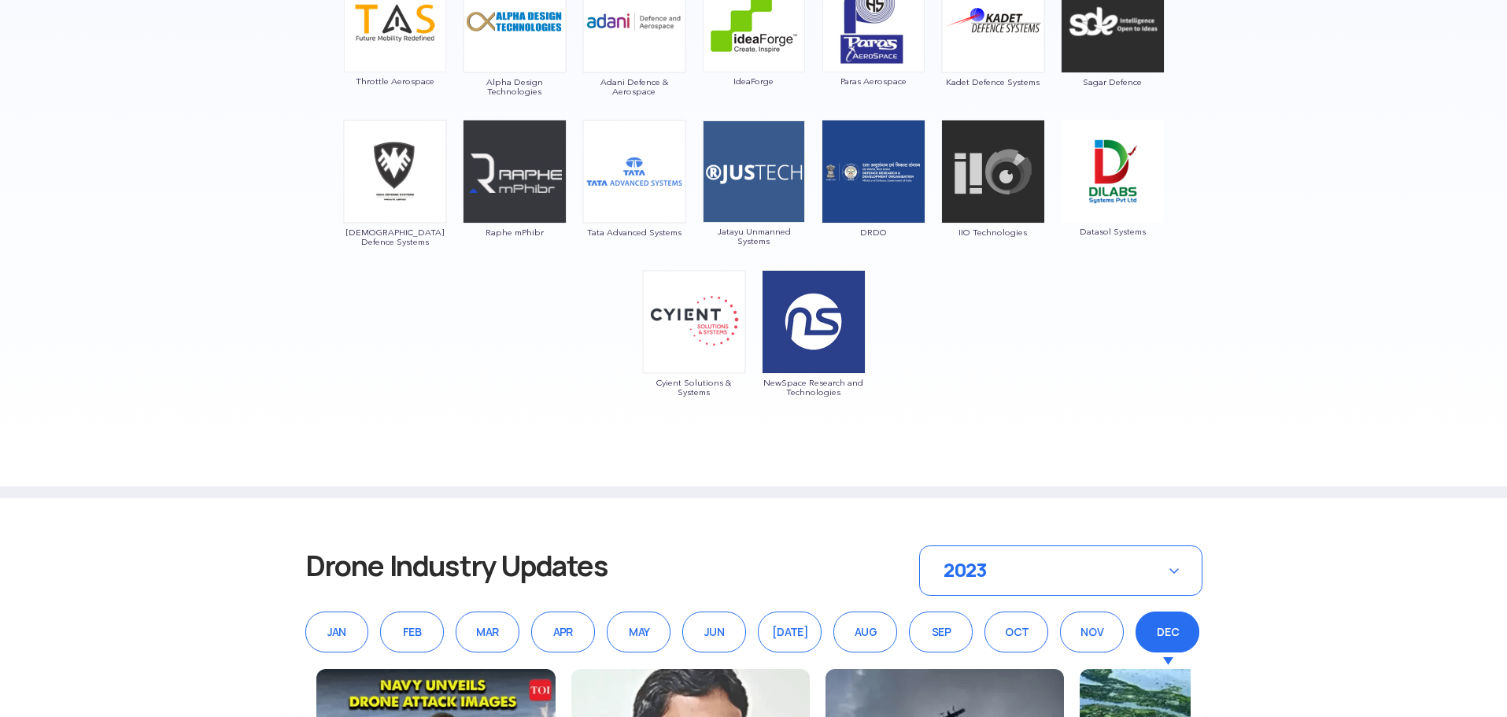
click at [397, 162] on img at bounding box center [395, 172] width 104 height 104
click at [353, 232] on span "[DEMOGRAPHIC_DATA] Defence Systems" at bounding box center [395, 236] width 104 height 19
drag, startPoint x: 353, startPoint y: 232, endPoint x: 413, endPoint y: 232, distance: 59.8
click at [413, 232] on span "[DEMOGRAPHIC_DATA] Defence Systems" at bounding box center [395, 236] width 104 height 19
click at [516, 172] on img at bounding box center [515, 172] width 104 height 104
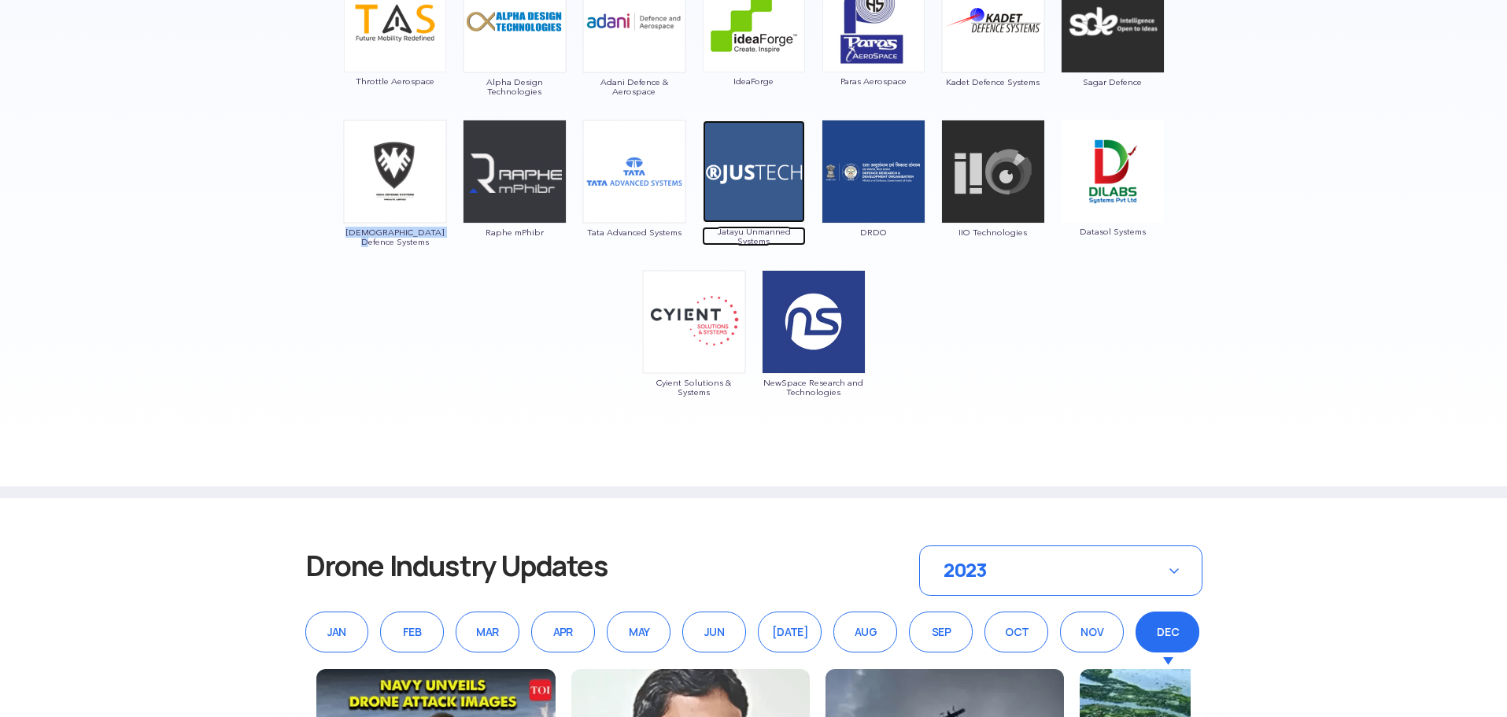
click at [771, 234] on span "Jatayu Unmanned Systems" at bounding box center [754, 236] width 104 height 19
click at [1109, 232] on span "Datasol Systems" at bounding box center [1113, 231] width 104 height 9
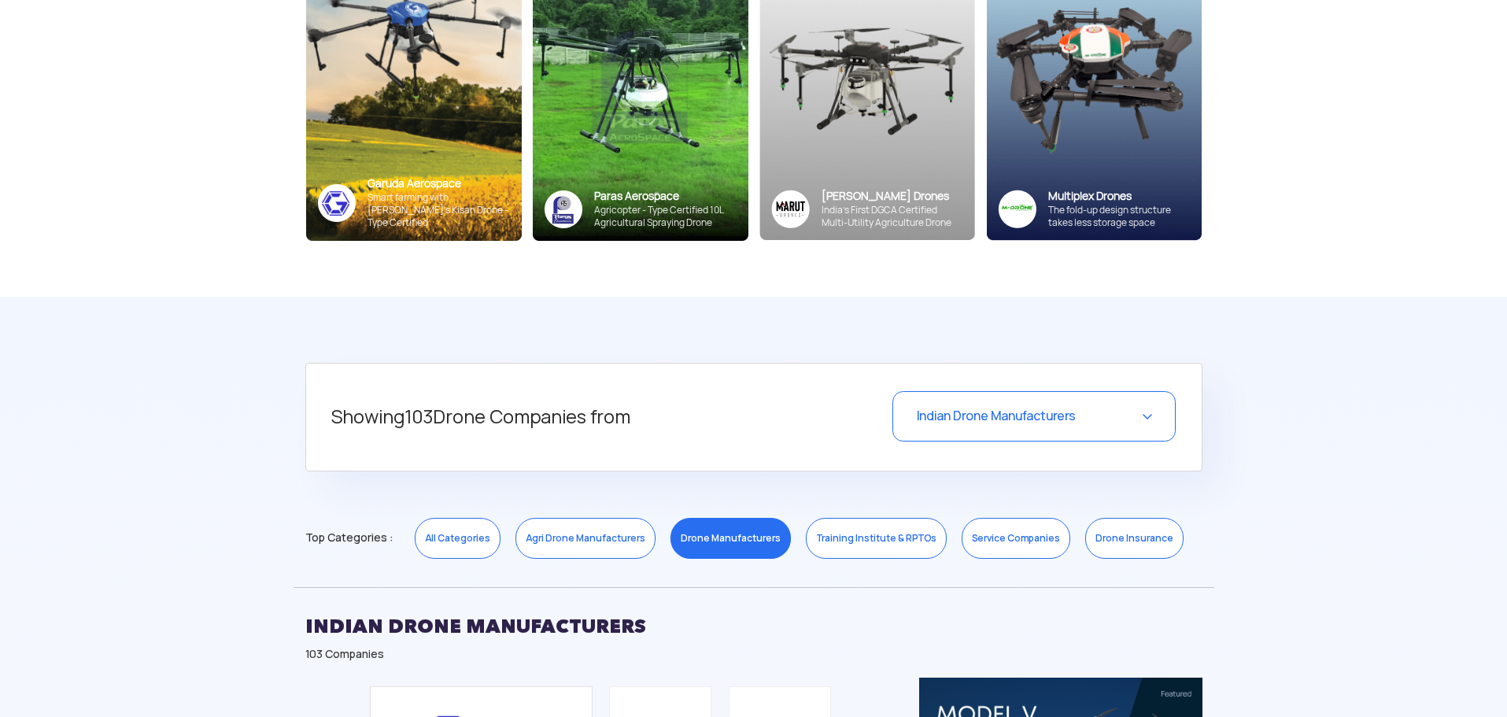
scroll to position [551, 0]
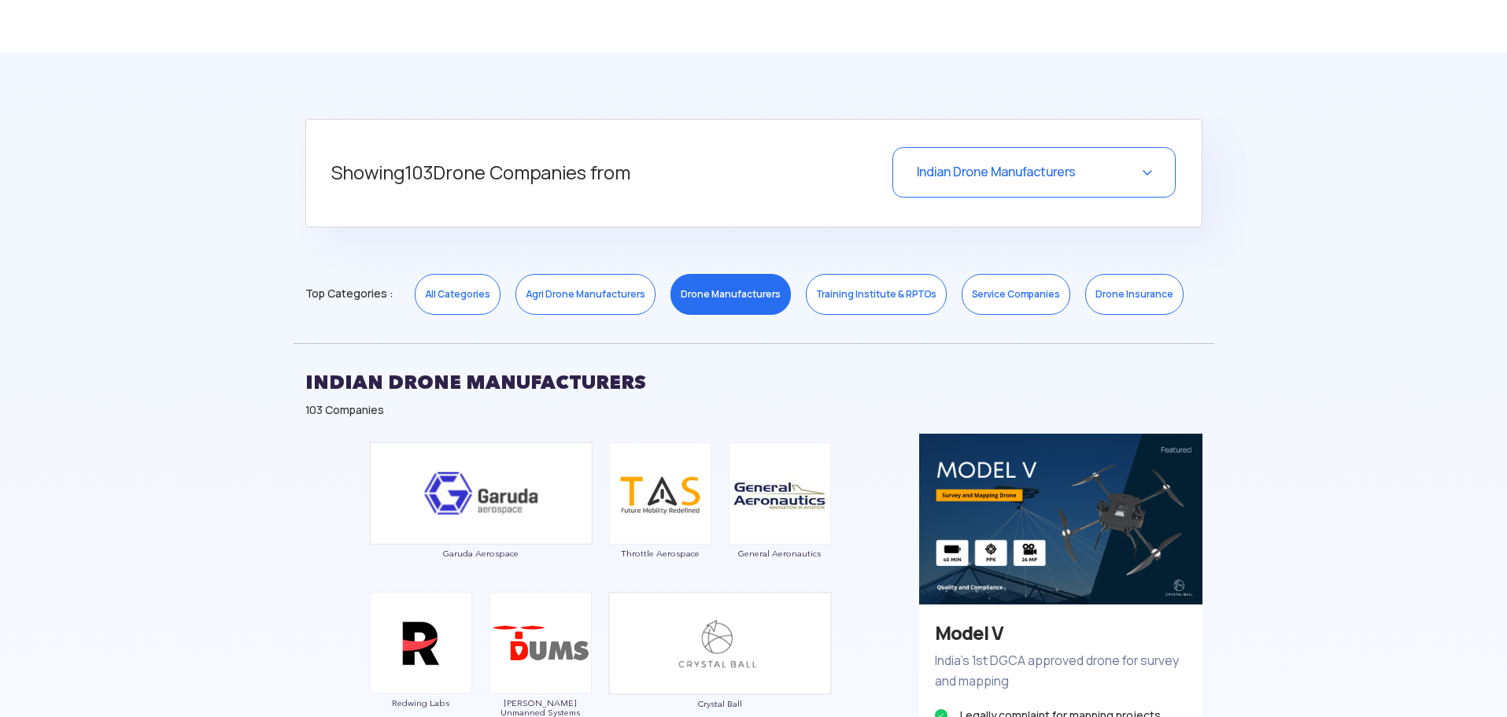
click at [443, 296] on link "All Categories" at bounding box center [458, 294] width 86 height 41
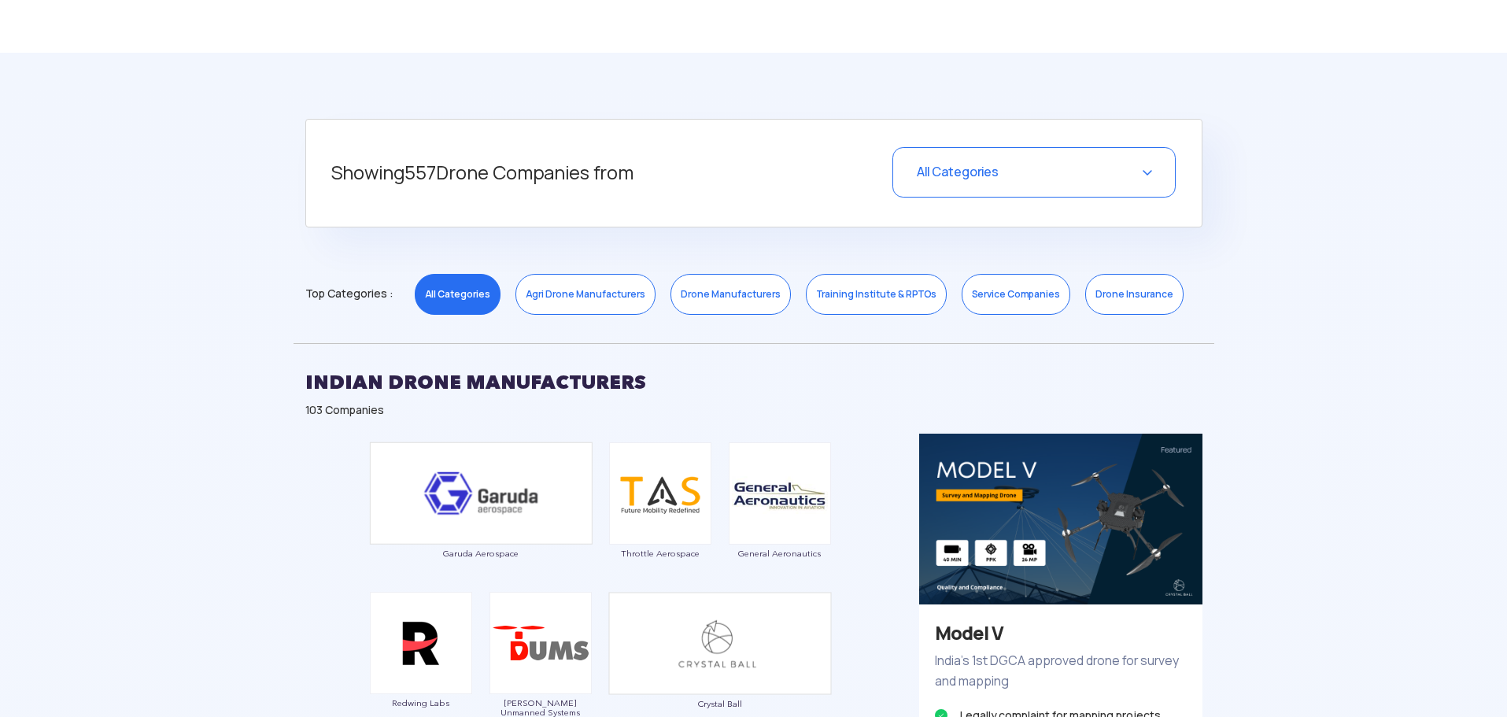
click at [1100, 188] on div "All Categories" at bounding box center [1034, 172] width 283 height 50
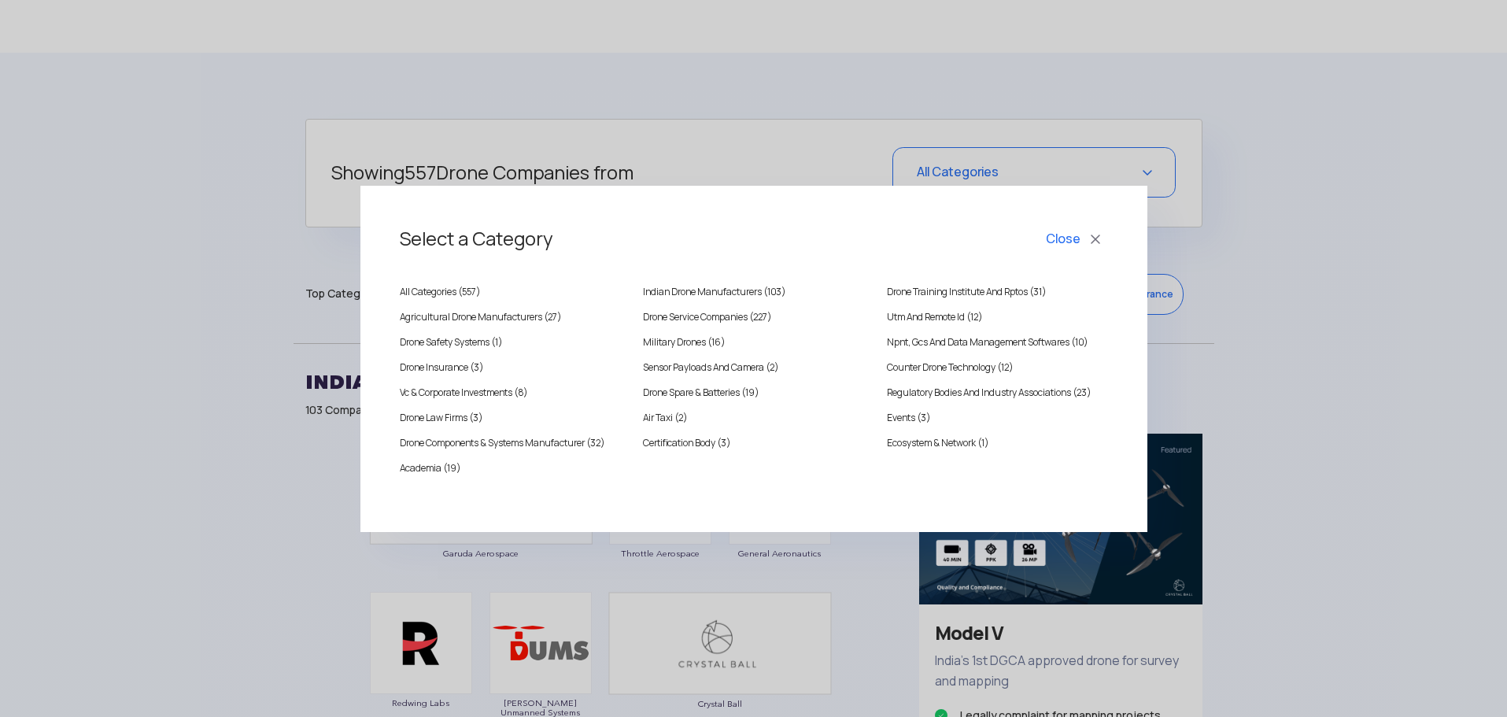
click at [430, 243] on h3 "Select a Category" at bounding box center [754, 239] width 708 height 52
drag, startPoint x: 430, startPoint y: 243, endPoint x: 507, endPoint y: 246, distance: 77.2
click at [507, 246] on h3 "Select a Category" at bounding box center [754, 239] width 708 height 52
click at [463, 244] on h3 "Select a Category" at bounding box center [754, 239] width 708 height 52
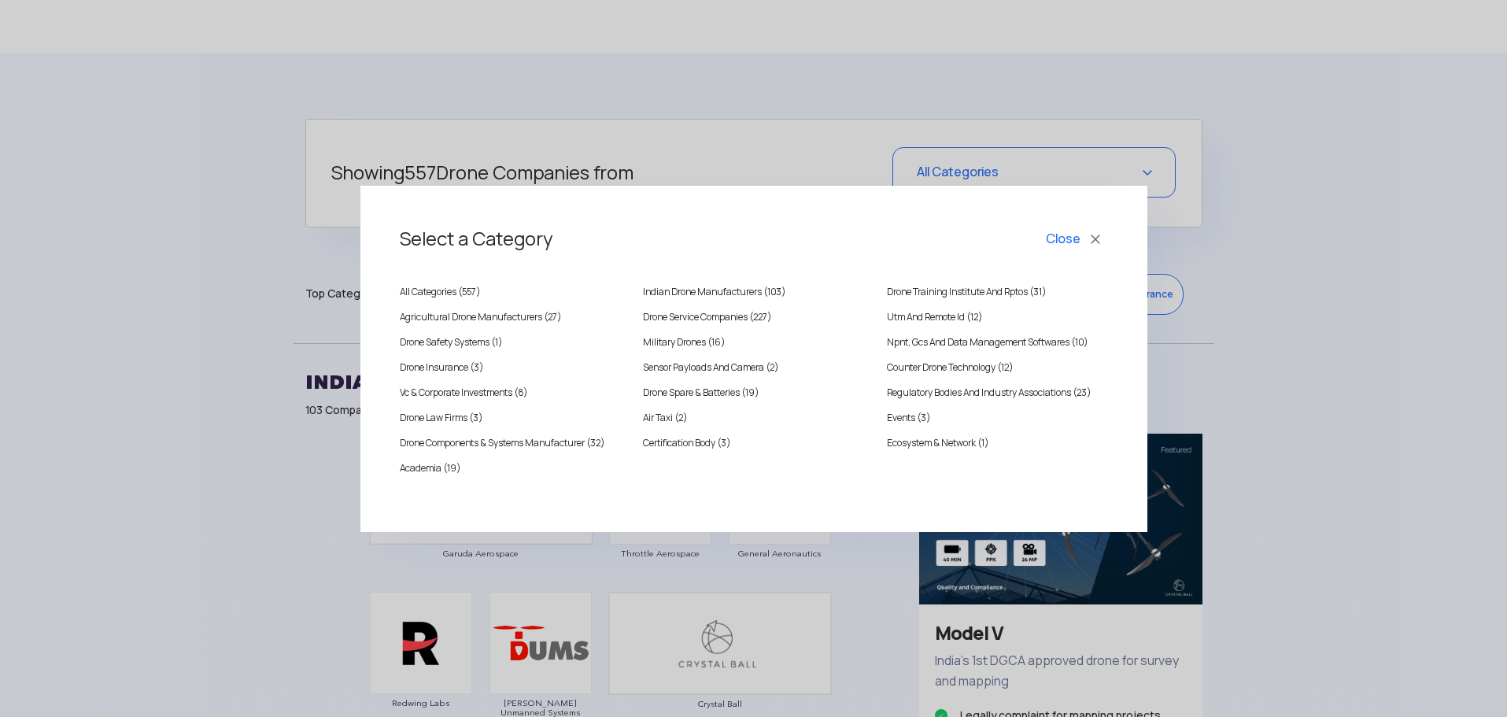
click at [453, 242] on h3 "Select a Category" at bounding box center [754, 239] width 708 height 52
drag, startPoint x: 453, startPoint y: 242, endPoint x: 469, endPoint y: 245, distance: 15.9
click at [469, 245] on h3 "Select a Category" at bounding box center [754, 239] width 708 height 52
click at [472, 242] on h3 "Select a Category" at bounding box center [754, 239] width 708 height 52
drag, startPoint x: 474, startPoint y: 242, endPoint x: 452, endPoint y: 243, distance: 22.1
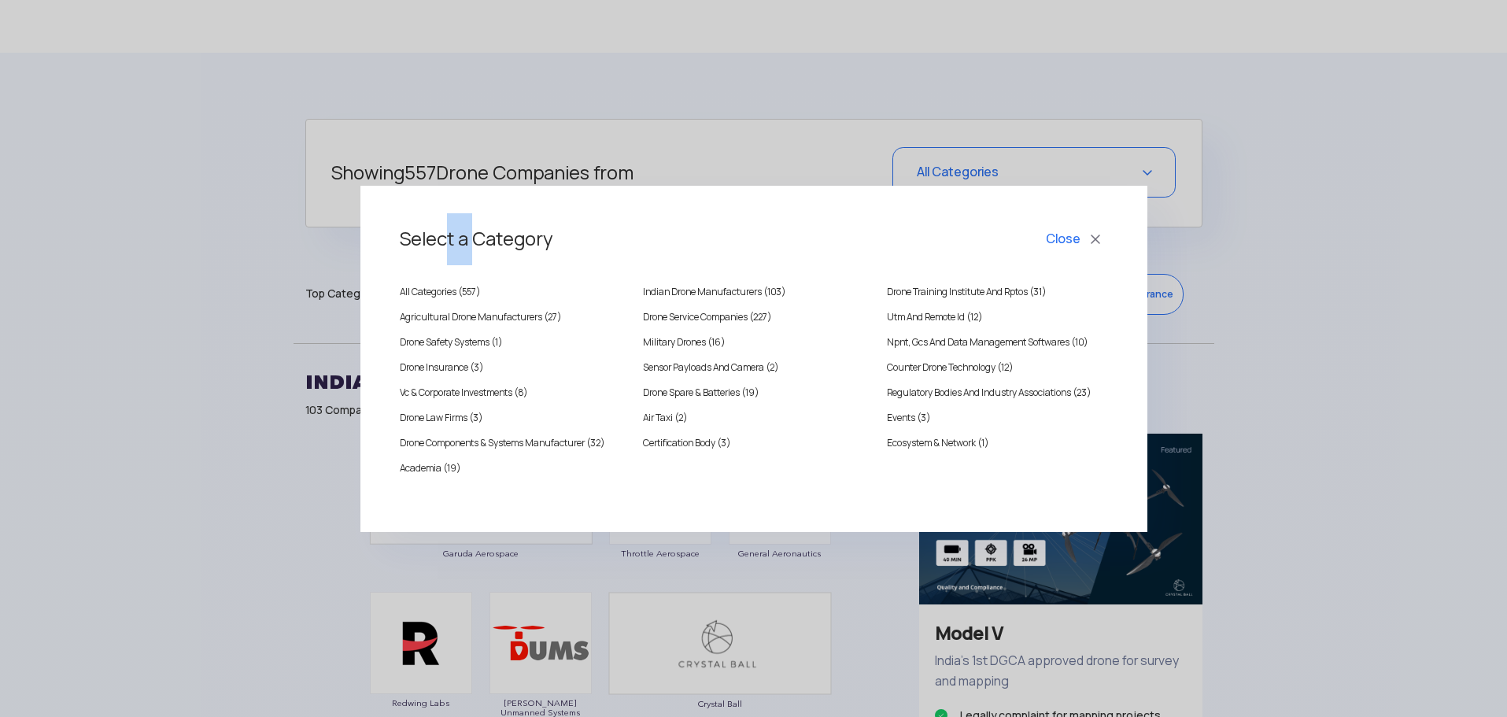
click at [452, 243] on h3 "Select a Category" at bounding box center [754, 239] width 708 height 52
click at [456, 243] on h3 "Select a Category" at bounding box center [754, 239] width 708 height 52
drag, startPoint x: 454, startPoint y: 237, endPoint x: 475, endPoint y: 239, distance: 21.4
click at [475, 239] on h3 "Select a Category" at bounding box center [754, 239] width 708 height 52
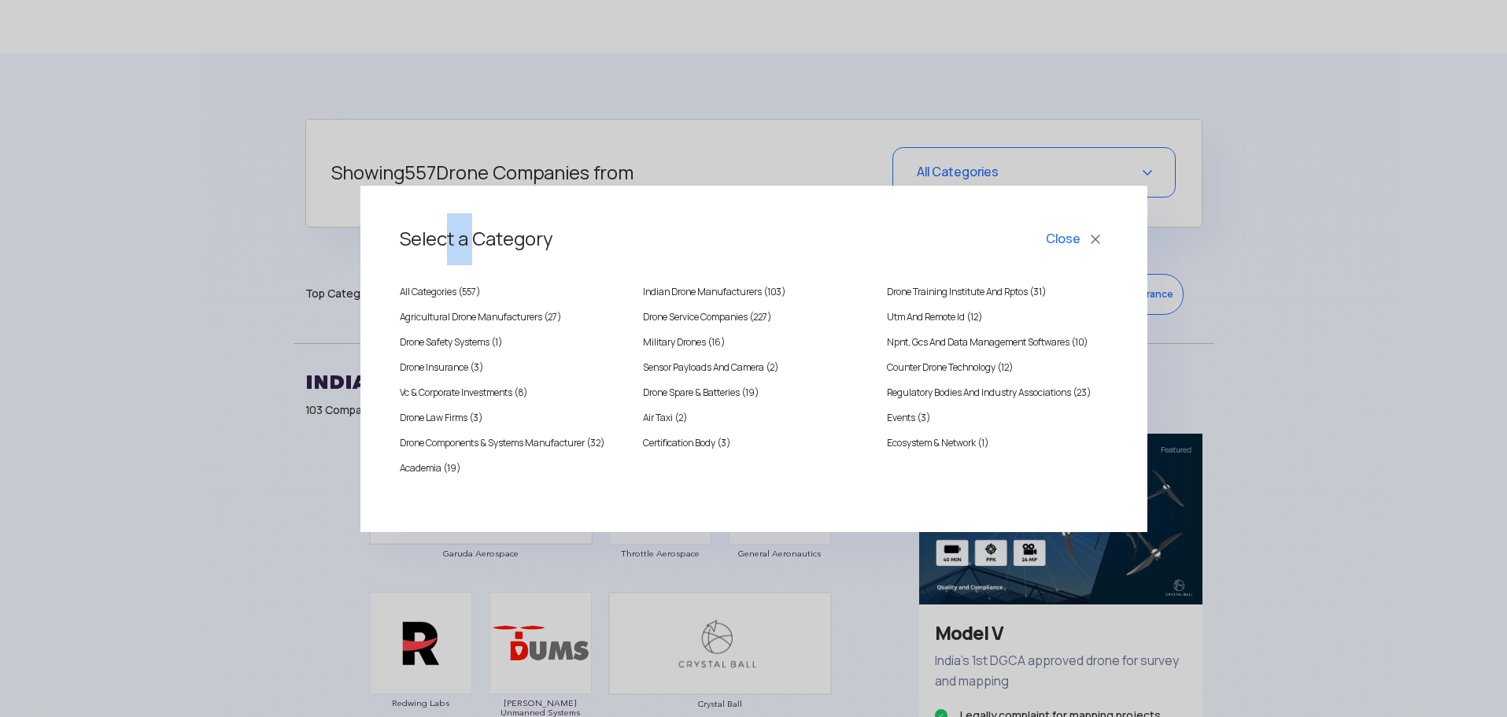
drag, startPoint x: 475, startPoint y: 240, endPoint x: 452, endPoint y: 242, distance: 23.7
click at [452, 242] on h3 "Select a Category" at bounding box center [754, 239] width 708 height 52
click at [463, 240] on h3 "Select a Category" at bounding box center [754, 239] width 708 height 52
drag, startPoint x: 455, startPoint y: 239, endPoint x: 471, endPoint y: 239, distance: 16.5
click at [471, 239] on h3 "Select a Category" at bounding box center [754, 239] width 708 height 52
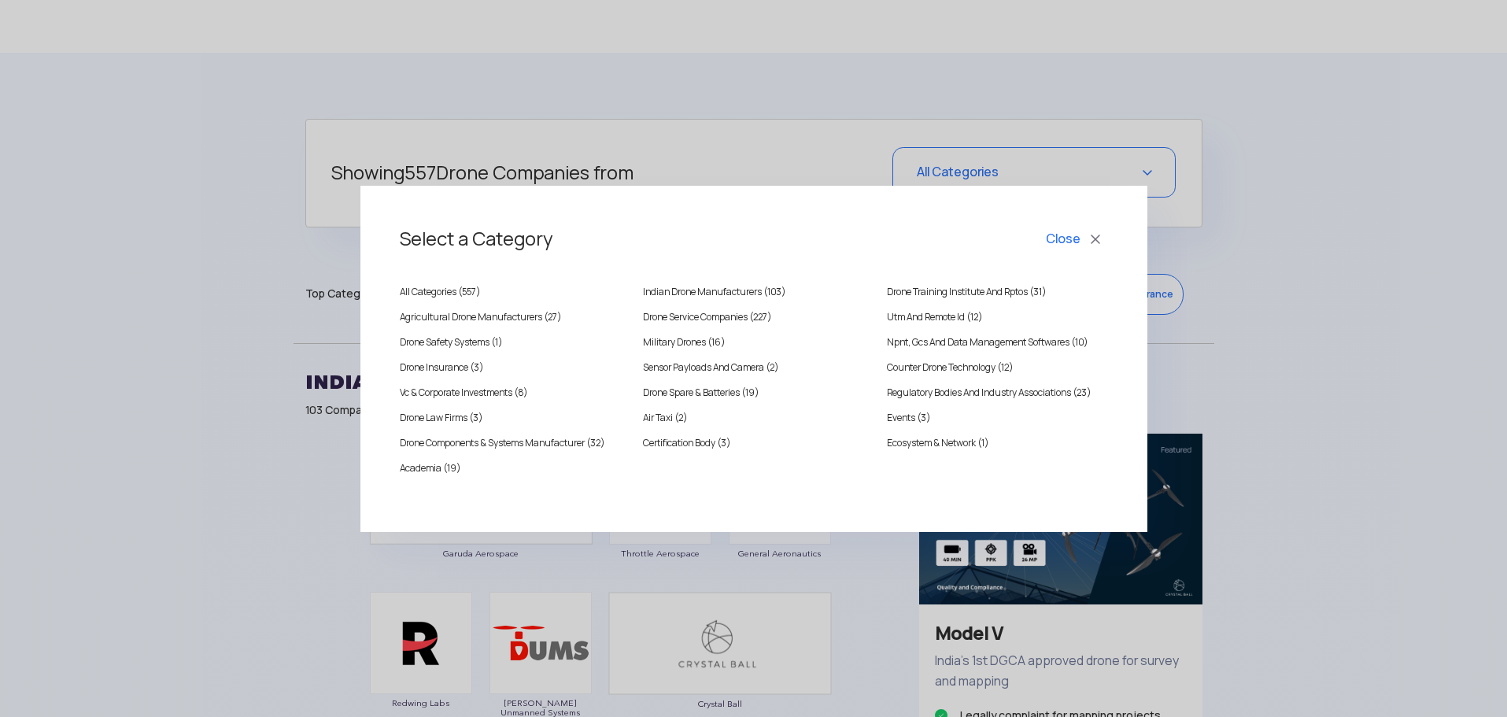
click at [442, 238] on h3 "Select a Category" at bounding box center [754, 239] width 708 height 52
drag, startPoint x: 442, startPoint y: 238, endPoint x: 467, endPoint y: 248, distance: 27.2
click at [525, 248] on h3 "Select a Category" at bounding box center [754, 239] width 708 height 52
click at [463, 242] on h3 "Select a Category" at bounding box center [754, 239] width 708 height 52
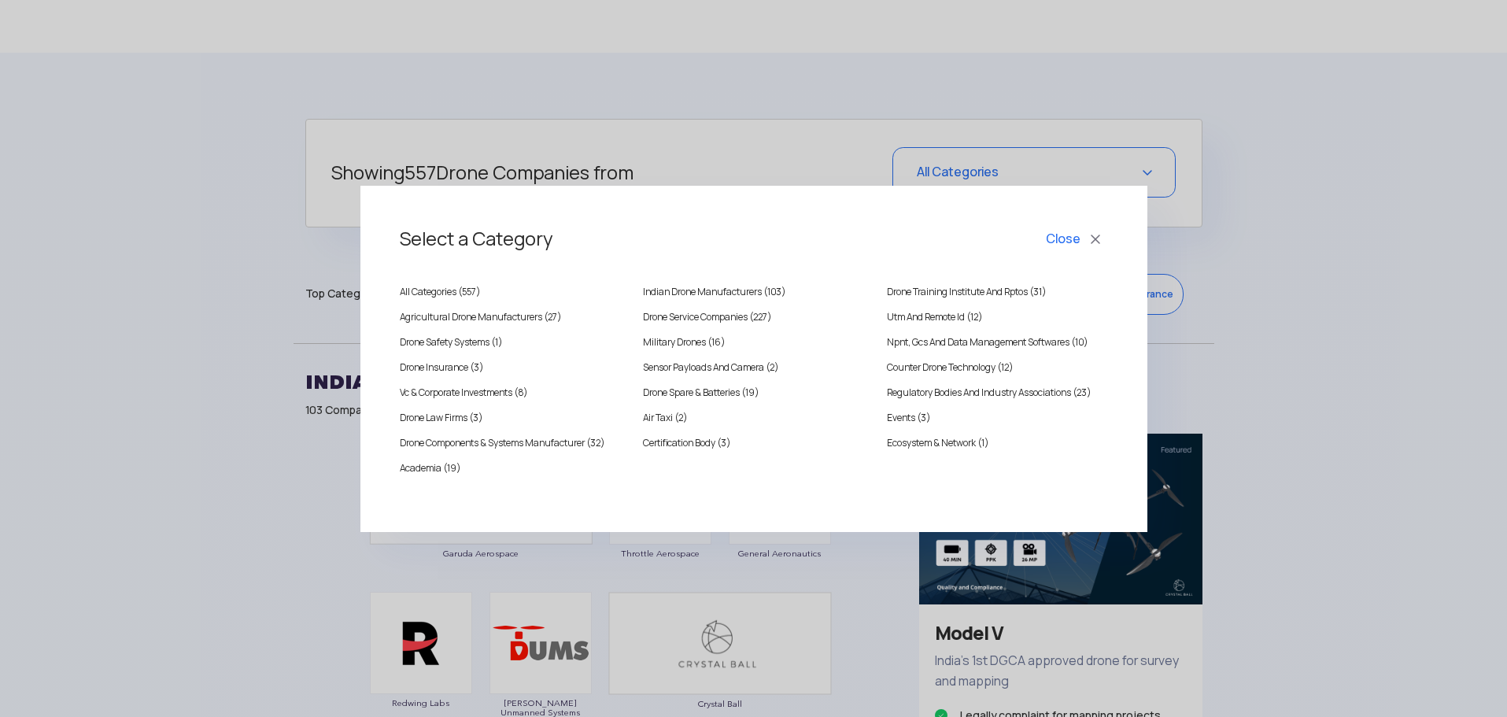
click at [455, 238] on h3 "Select a Category" at bounding box center [754, 239] width 708 height 52
drag, startPoint x: 455, startPoint y: 238, endPoint x: 467, endPoint y: 237, distance: 11.8
click at [467, 237] on h3 "Select a Category" at bounding box center [754, 239] width 708 height 52
click at [468, 238] on h3 "Select a Category" at bounding box center [754, 239] width 708 height 52
drag, startPoint x: 468, startPoint y: 238, endPoint x: 458, endPoint y: 239, distance: 9.6
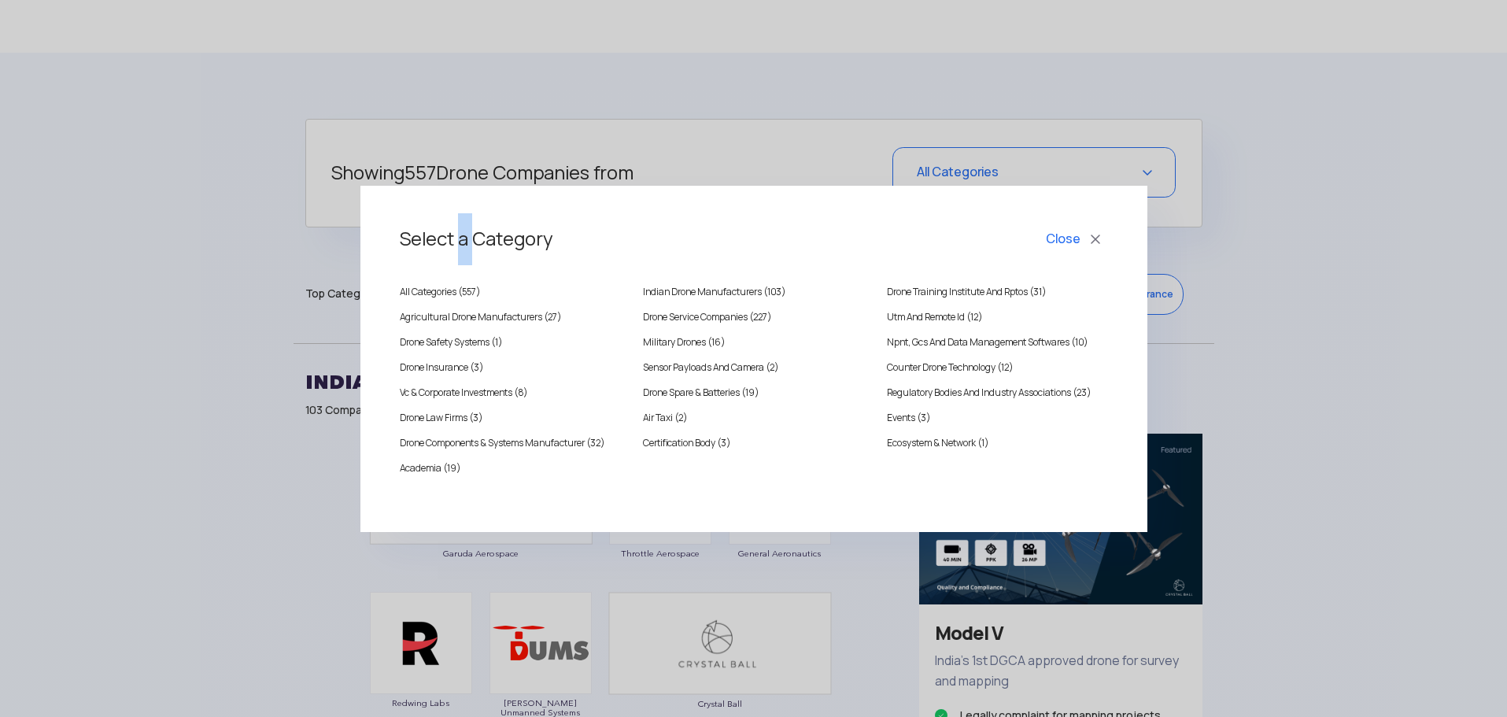
click at [458, 239] on h3 "Select a Category" at bounding box center [754, 239] width 708 height 52
